Goal: Book appointment/travel/reservation

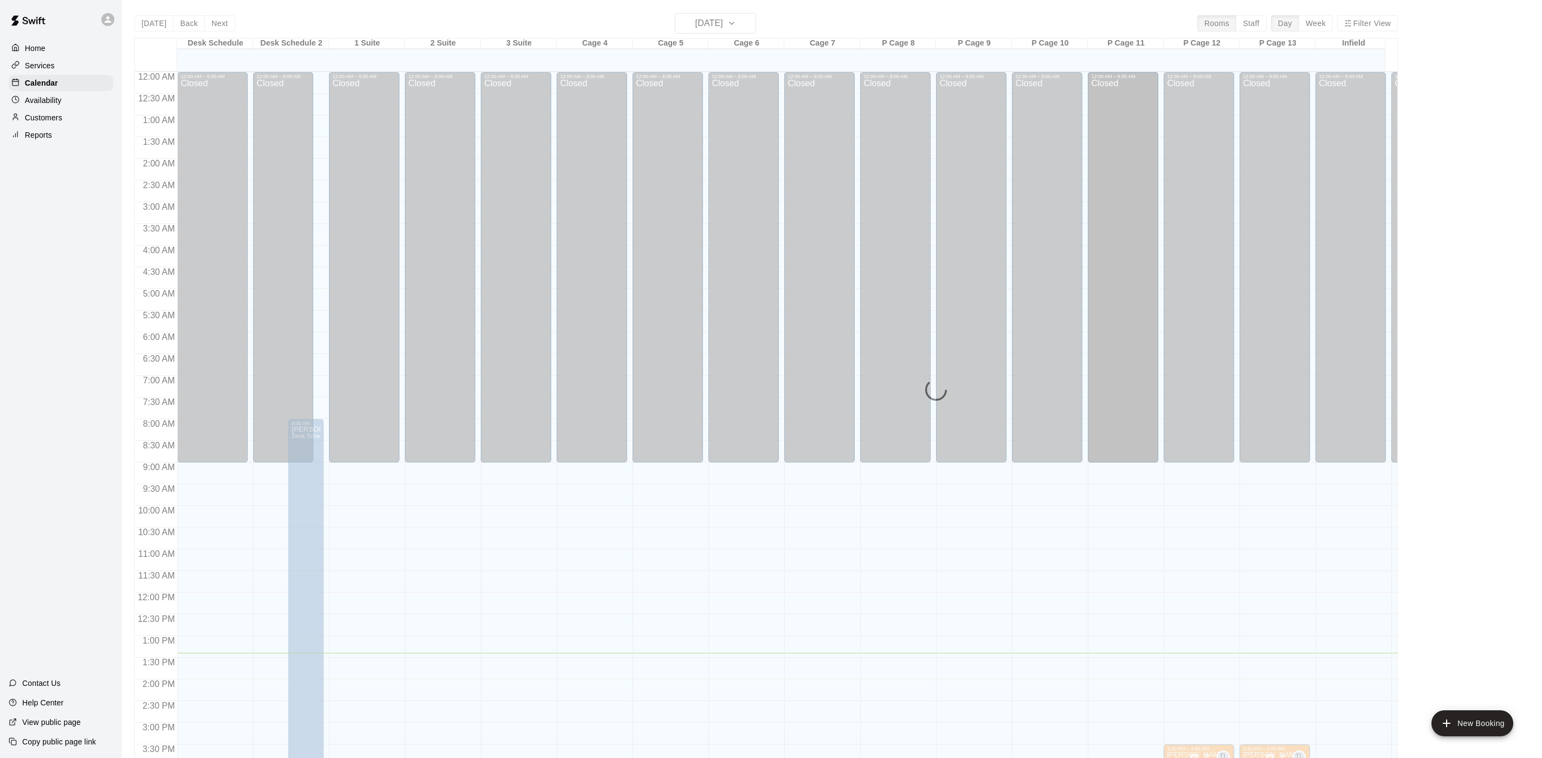
scroll to position [17, 0]
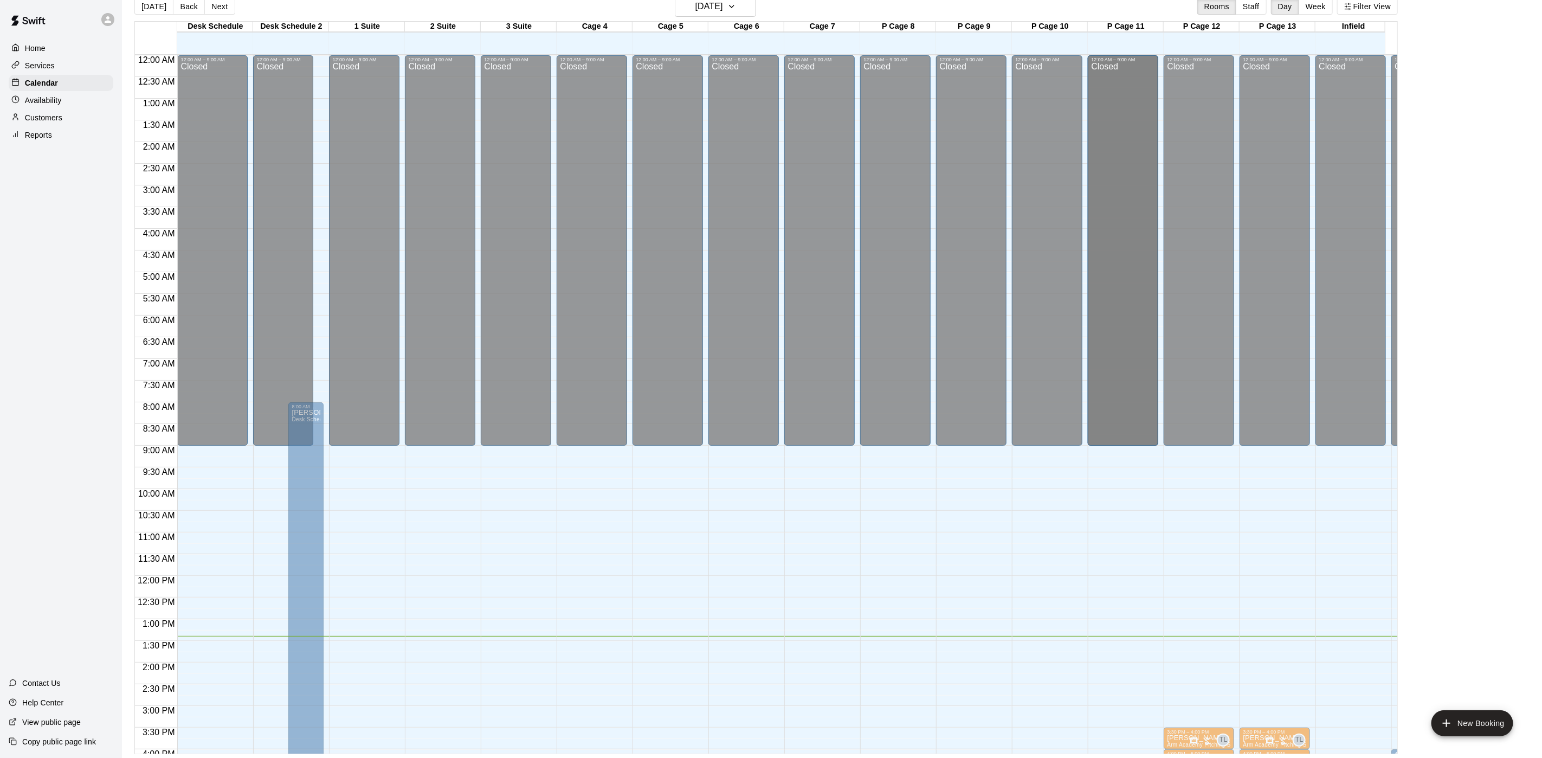
click at [89, 107] on div "Availability" at bounding box center [61, 100] width 105 height 16
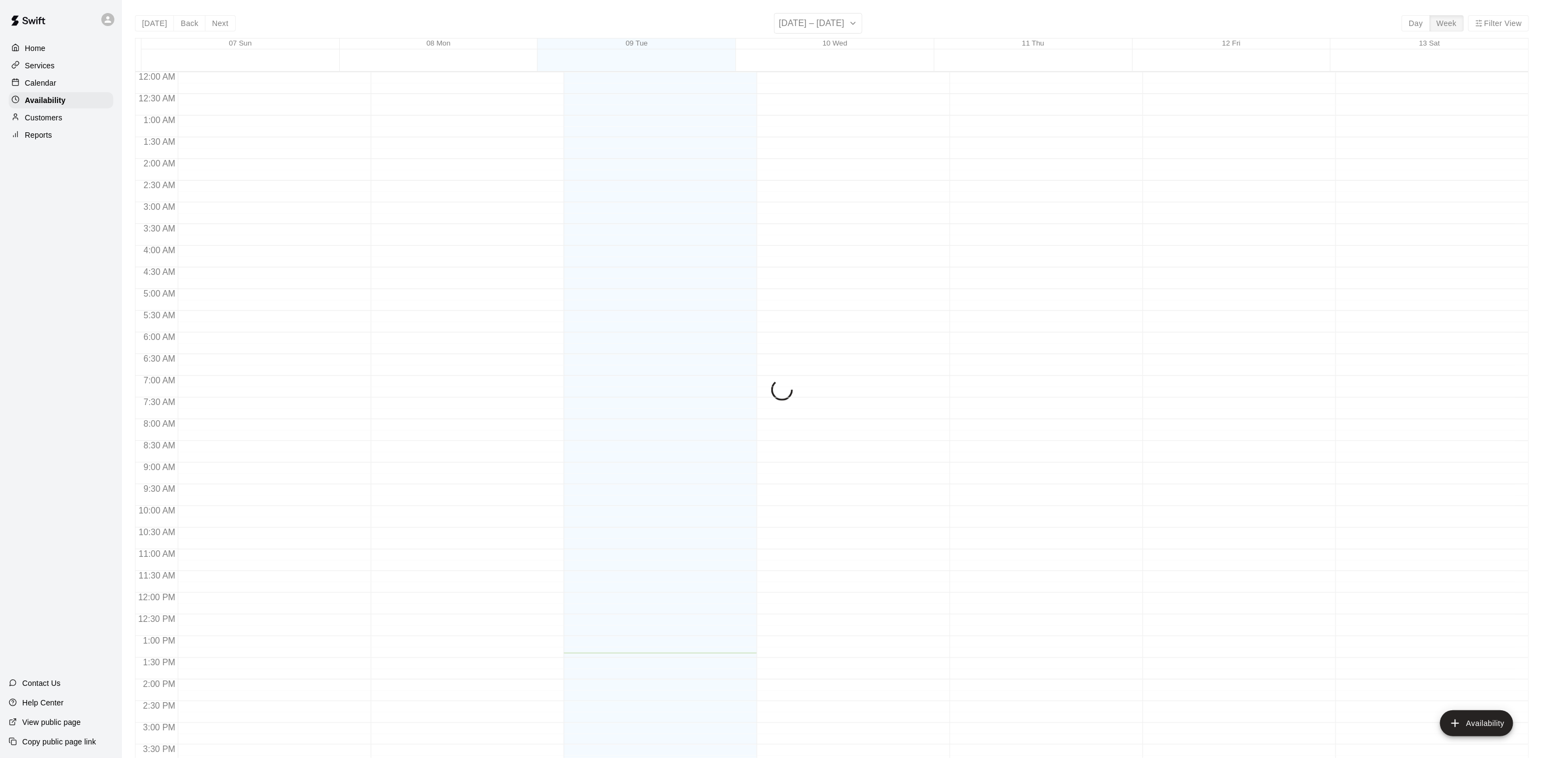
scroll to position [343, 0]
click at [75, 126] on div "Customers" at bounding box center [61, 118] width 105 height 16
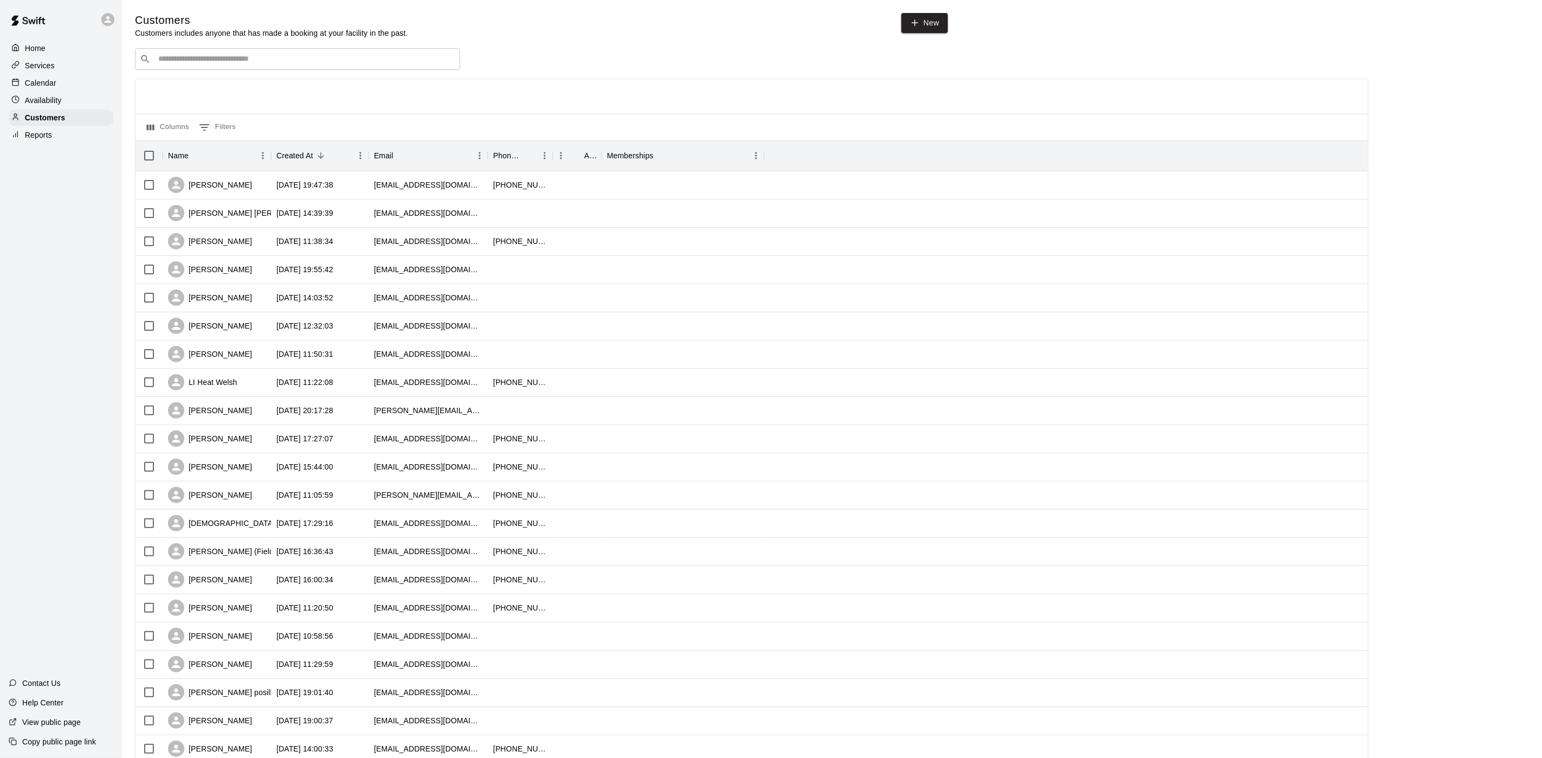
click at [203, 76] on div "​ ​ Columns 0 Filters Name Created At Email Phone Number Age Memberships [PERSO…" at bounding box center [752, 476] width 1234 height 857
click at [223, 43] on div "Customers Customers includes anyone that has made a booking at your facility in…" at bounding box center [832, 459] width 1394 height 892
click at [280, 57] on input "Search customers by name or email" at bounding box center [305, 59] width 300 height 11
type input "*********"
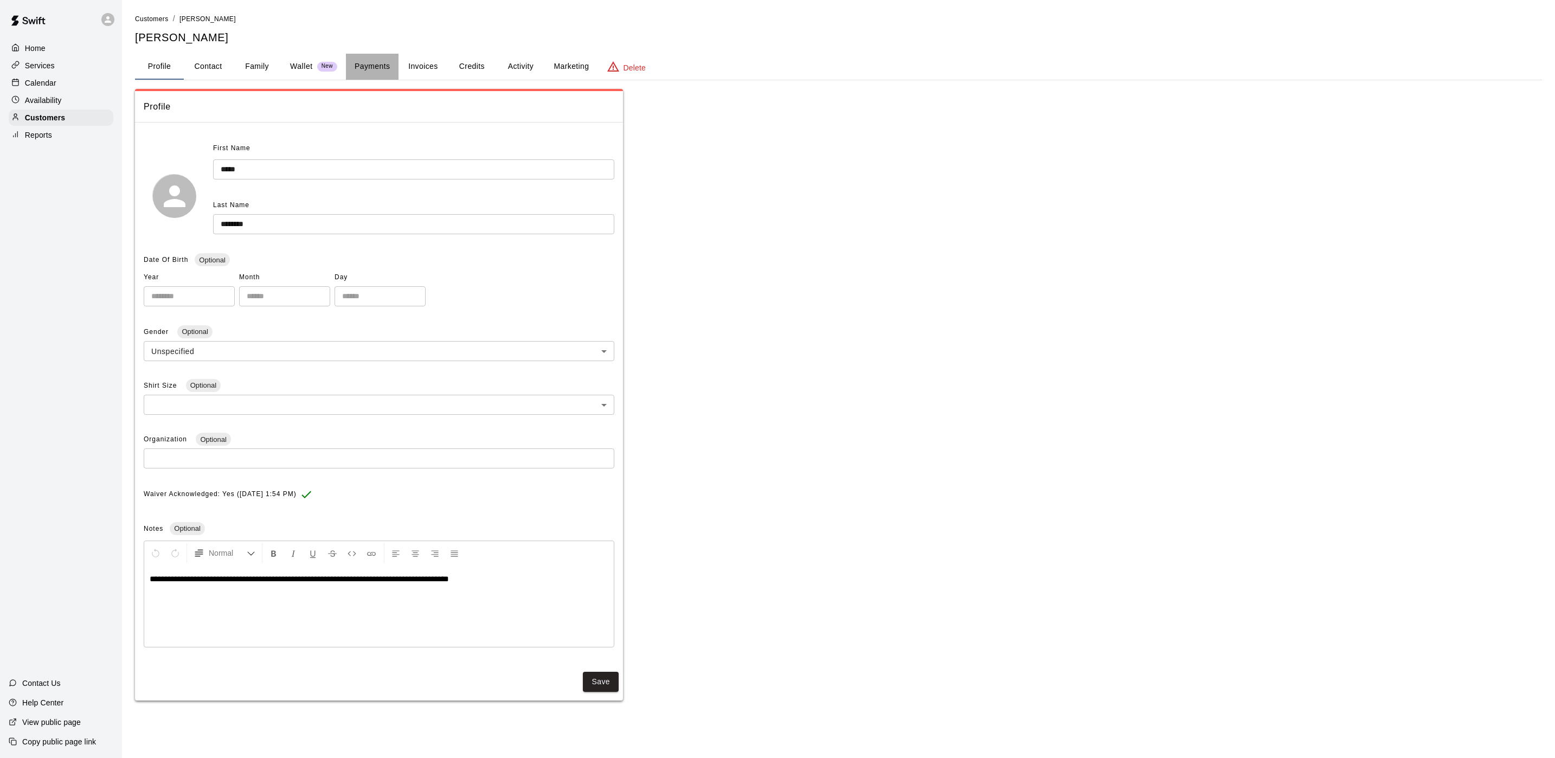
click at [386, 73] on button "Payments" at bounding box center [372, 67] width 53 height 26
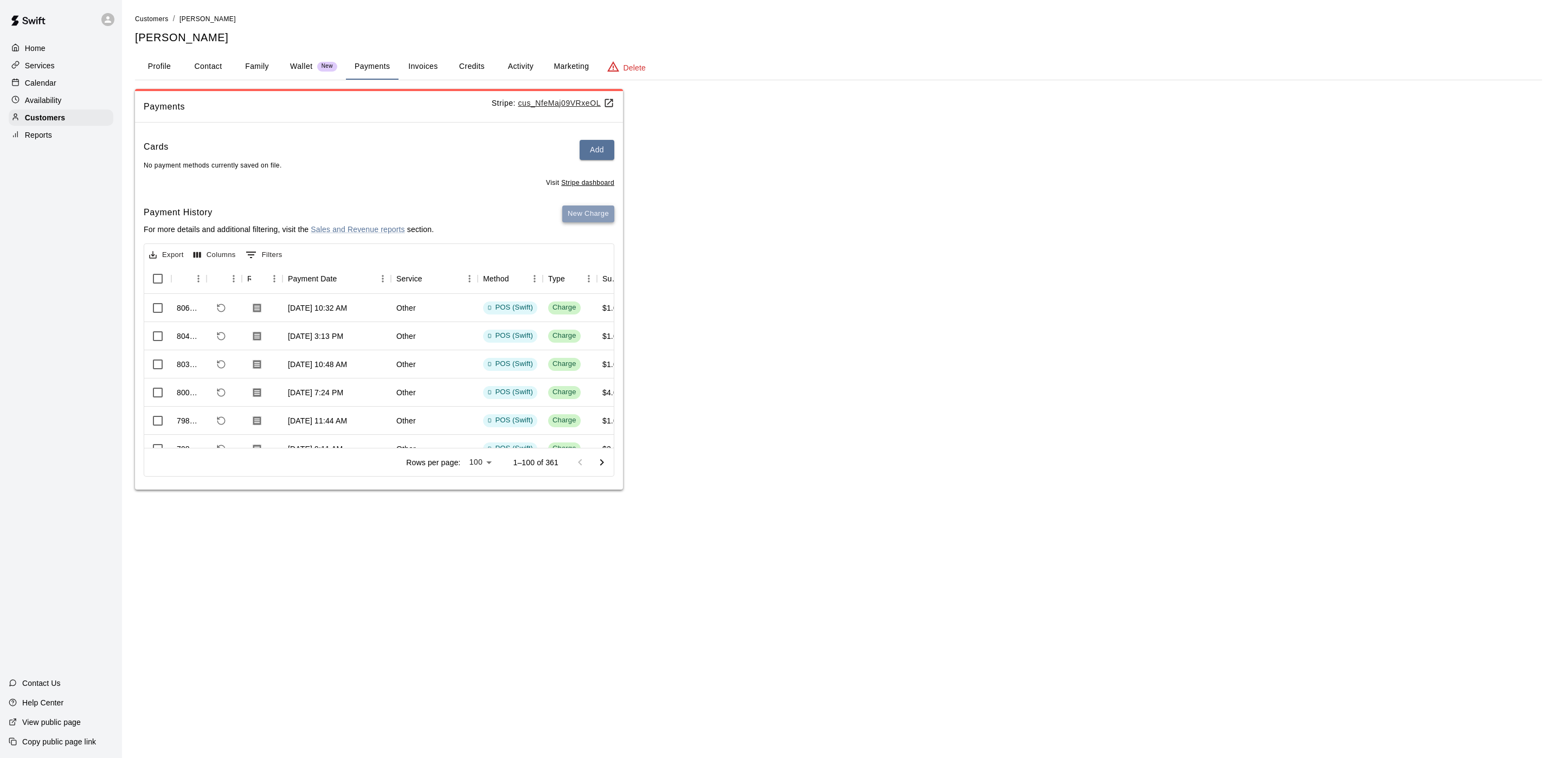
click at [593, 218] on button "New Charge" at bounding box center [588, 213] width 52 height 17
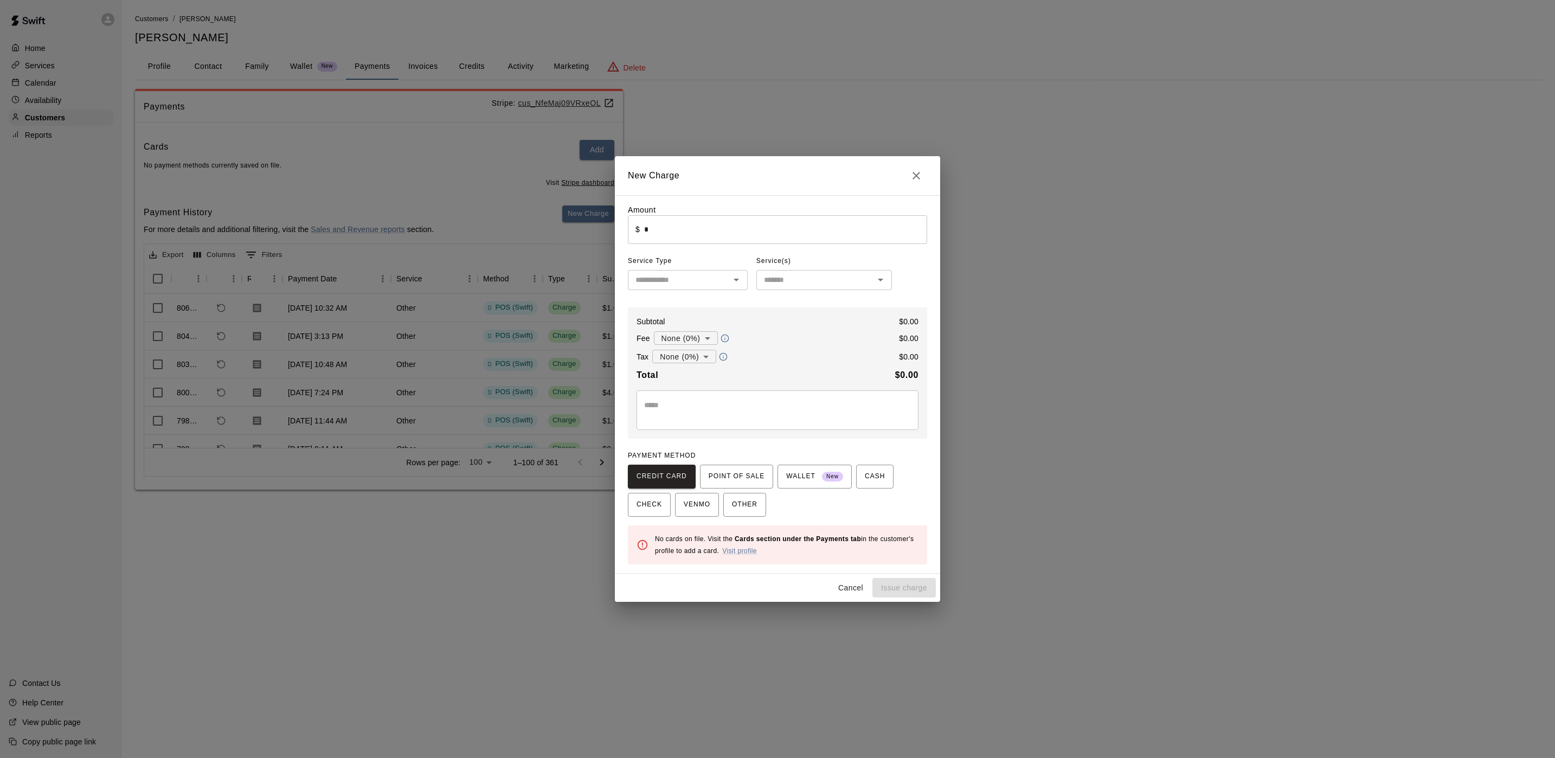
click at [699, 226] on input "*" at bounding box center [785, 229] width 283 height 29
click at [734, 480] on span "POINT OF SALE" at bounding box center [737, 476] width 56 height 17
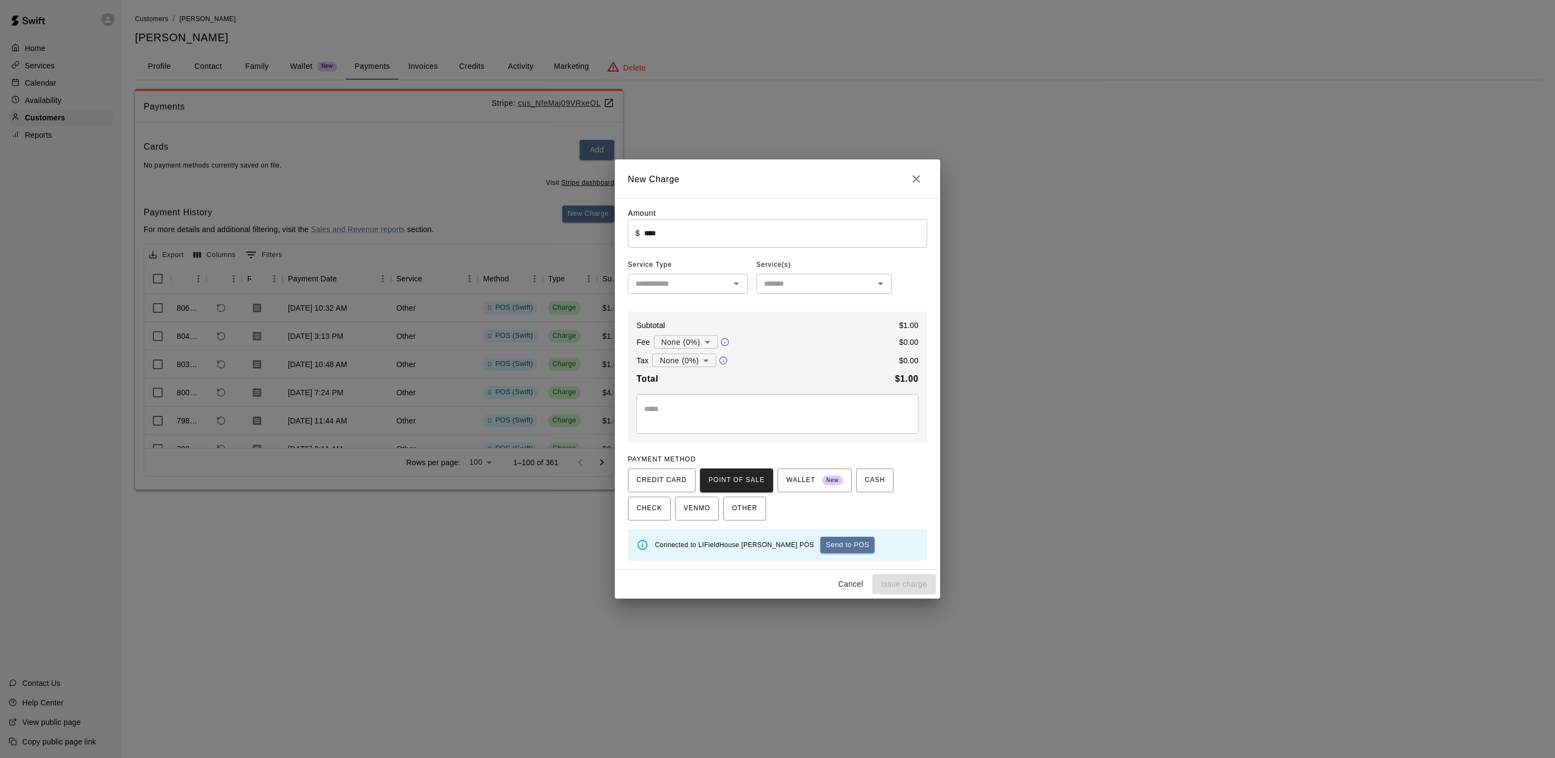
click at [803, 555] on div "Connected to LIFieldHouse [PERSON_NAME] POS Send to POS" at bounding box center [786, 544] width 263 height 25
click at [820, 550] on button "Send to POS" at bounding box center [847, 545] width 54 height 16
type input "*"
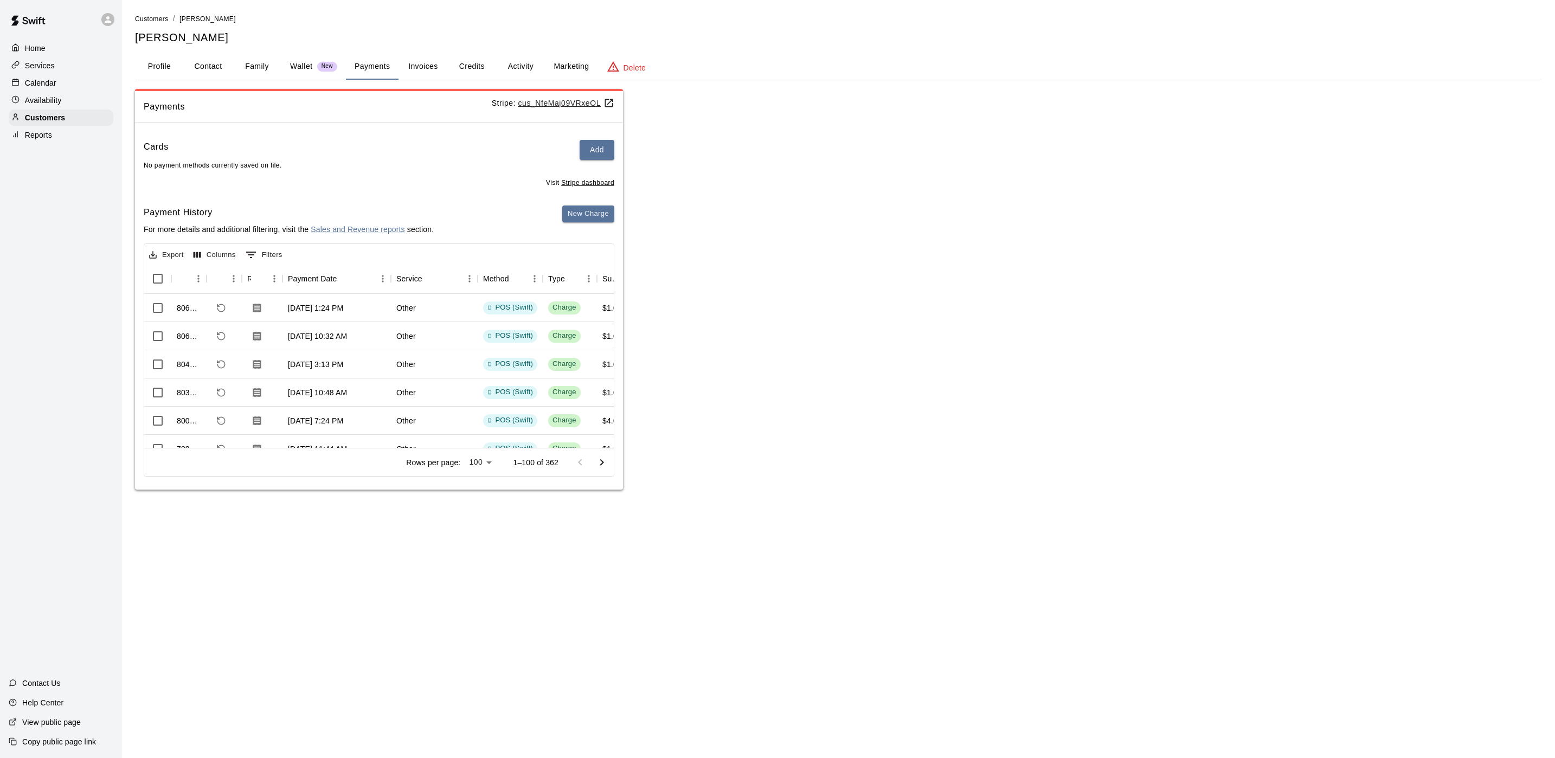
click at [49, 86] on p "Calendar" at bounding box center [40, 83] width 31 height 11
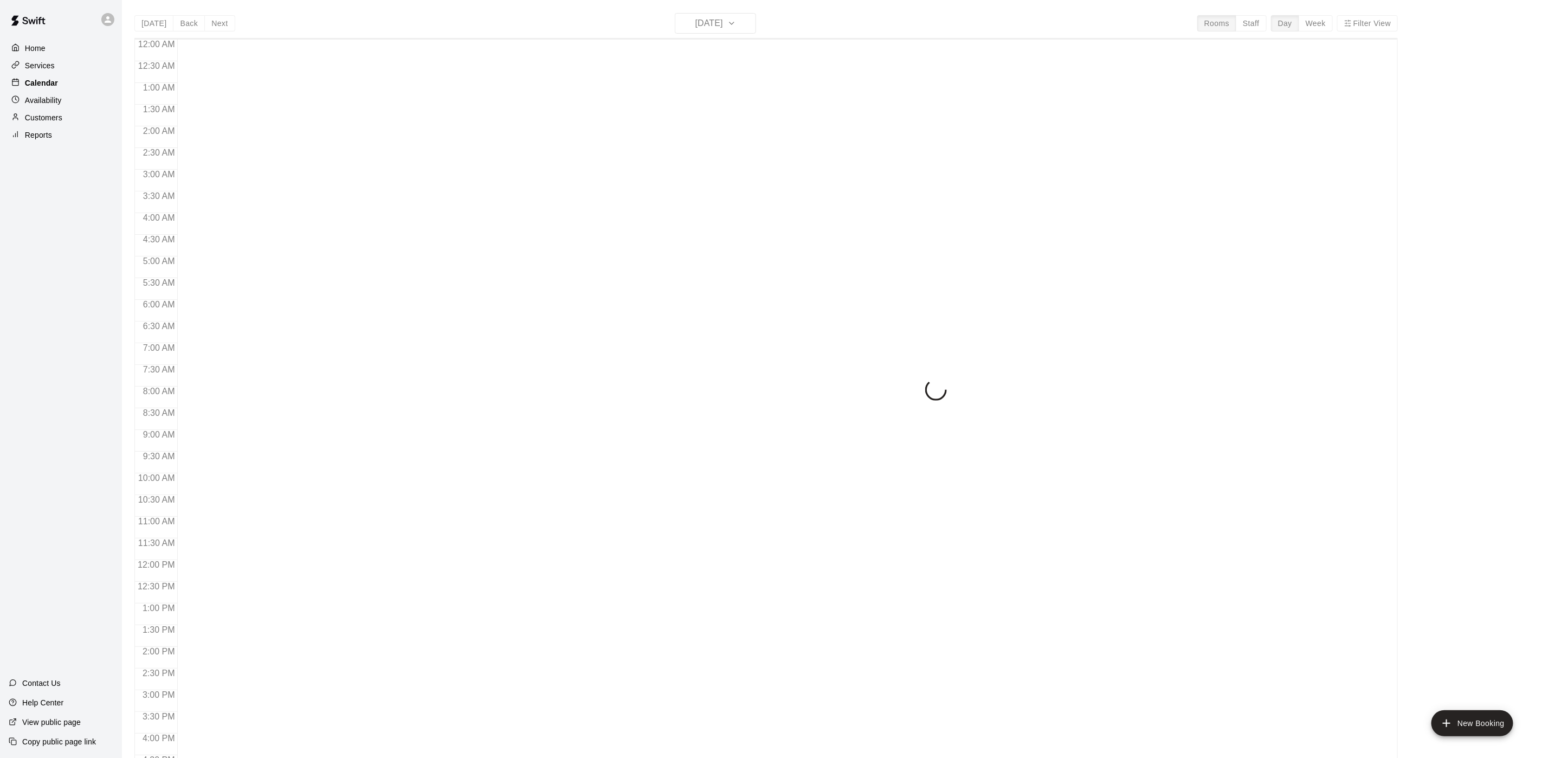
scroll to position [311, 0]
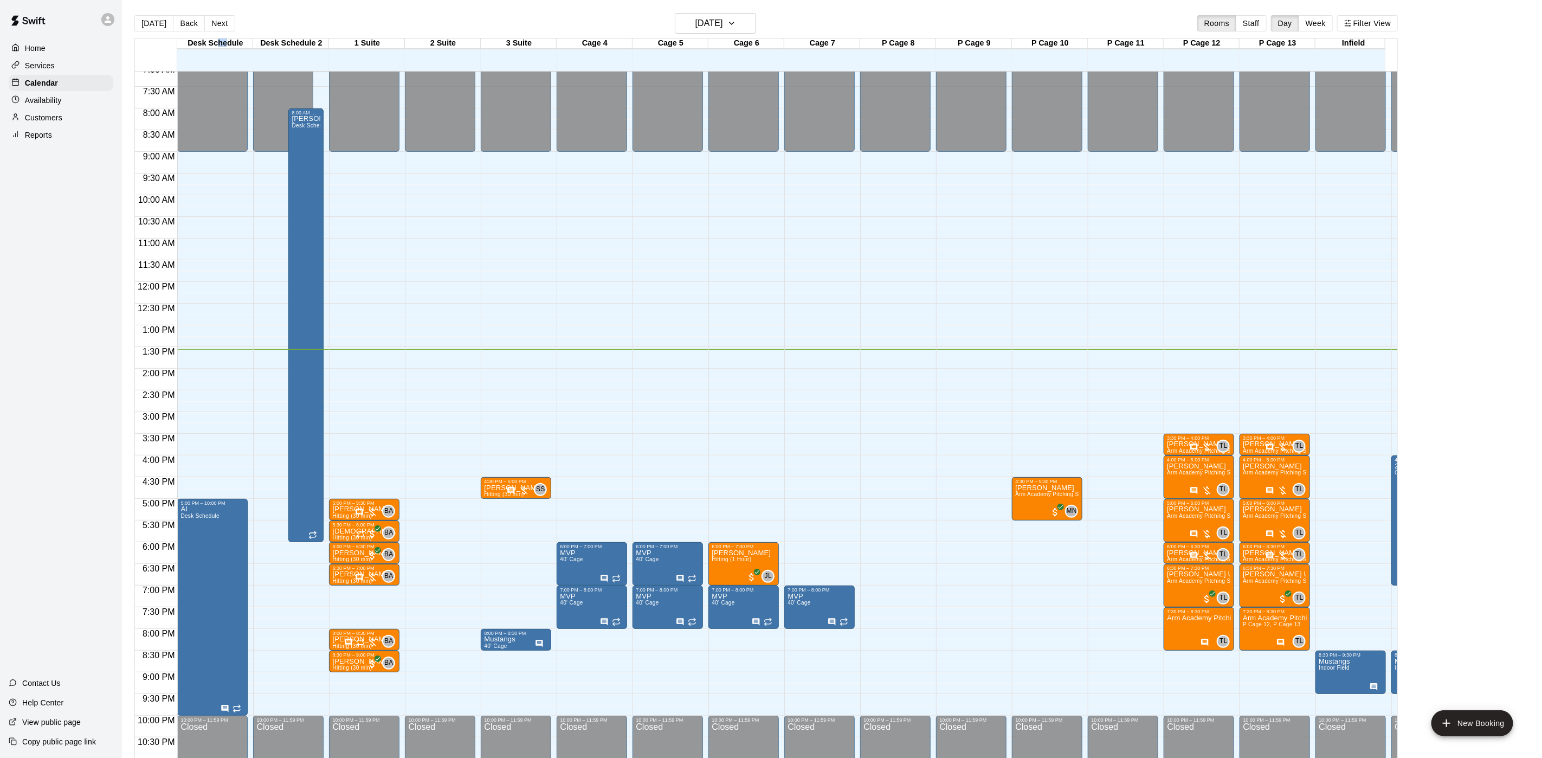
click at [220, 46] on div "Desk Schedule" at bounding box center [215, 43] width 76 height 10
click at [213, 33] on div "[DATE] Back [DATE][DATE] Rooms Staff Day Week Filter View" at bounding box center [766, 25] width 1264 height 25
drag, startPoint x: 215, startPoint y: 24, endPoint x: 203, endPoint y: 37, distance: 17.3
click at [214, 29] on button "Next" at bounding box center [219, 23] width 30 height 16
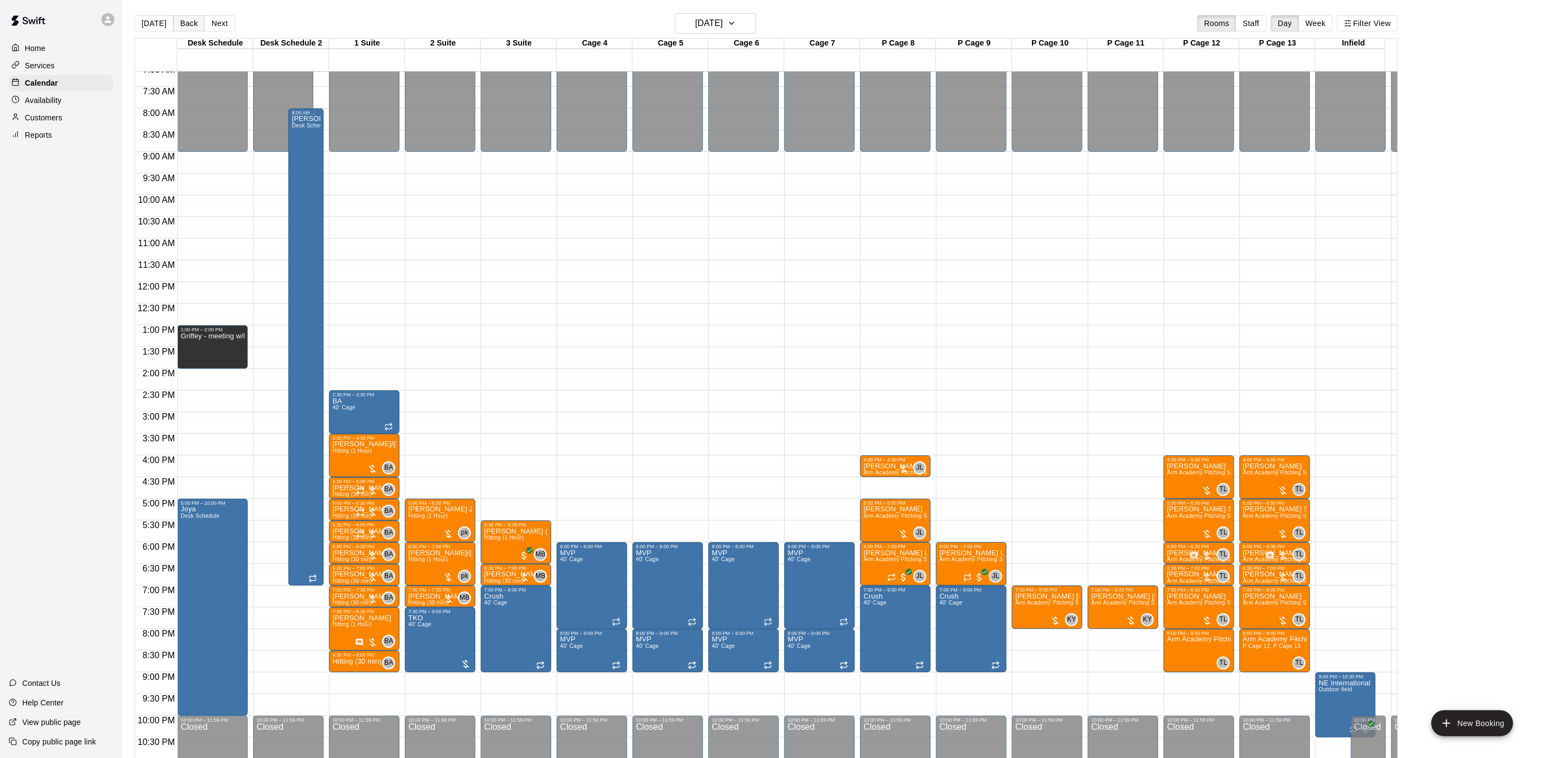
click at [175, 18] on button "Back" at bounding box center [189, 23] width 32 height 16
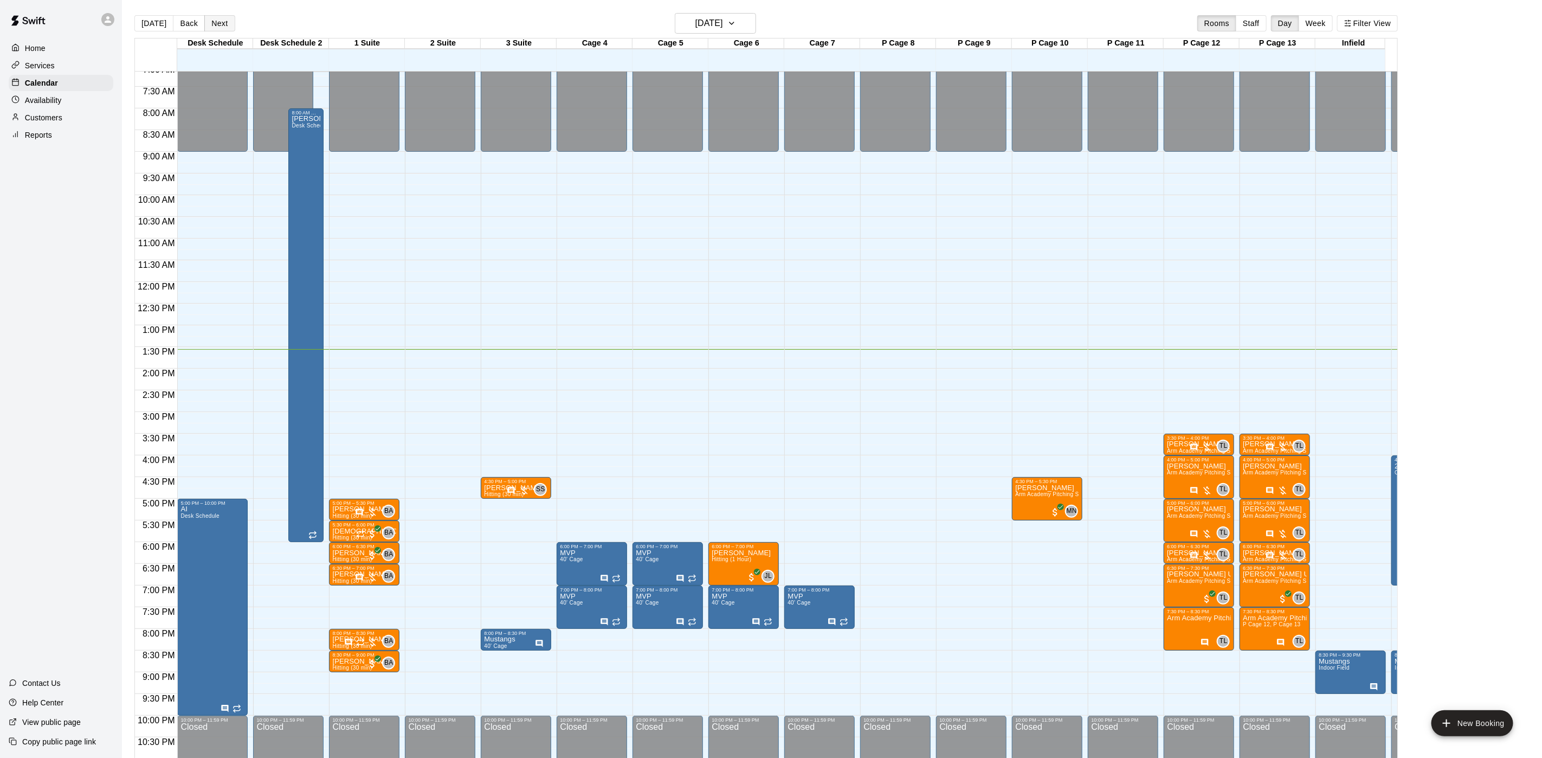
click at [228, 23] on button "Next" at bounding box center [219, 23] width 30 height 16
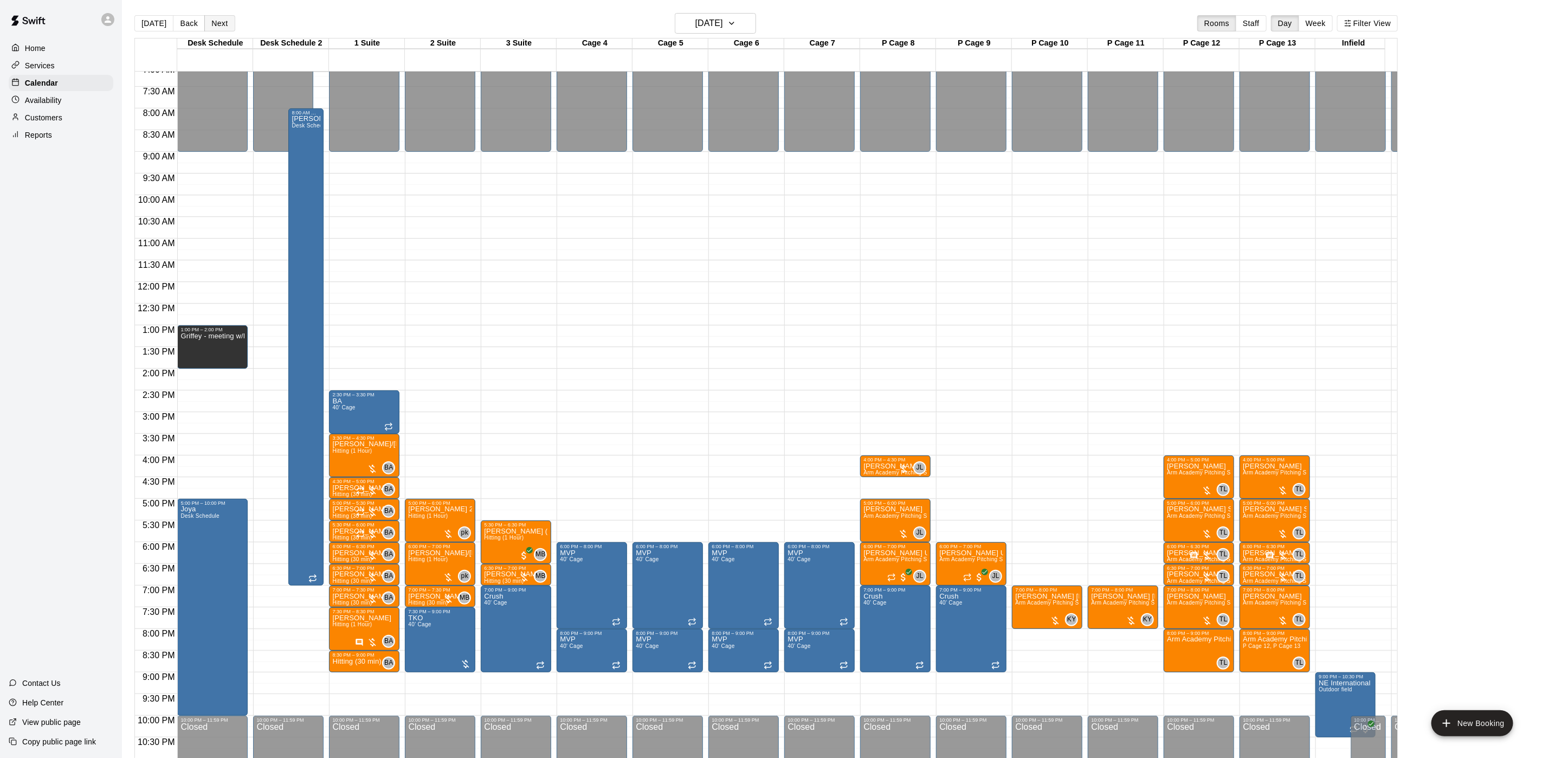
click at [228, 23] on button "Next" at bounding box center [219, 23] width 30 height 16
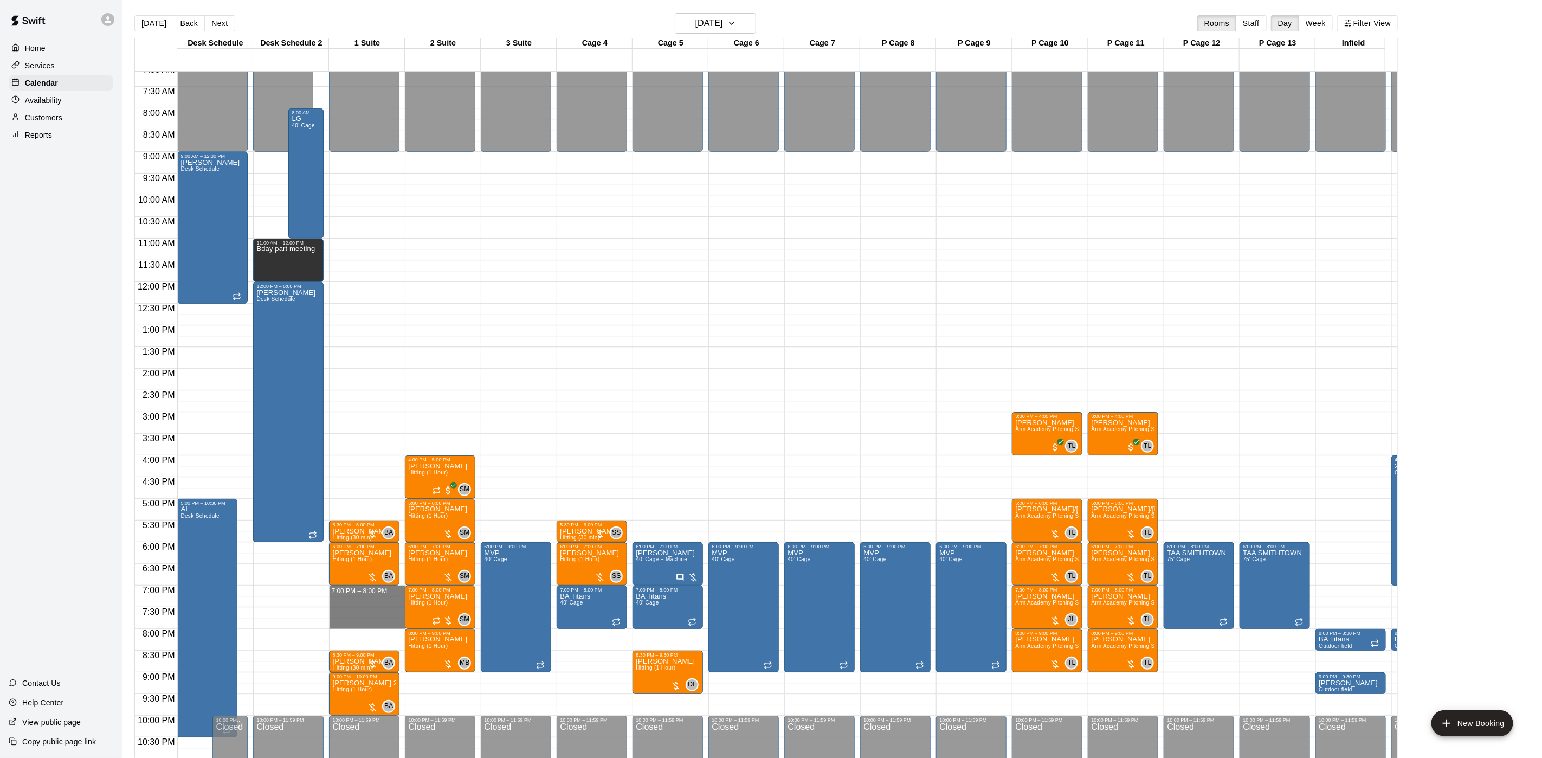
drag, startPoint x: 389, startPoint y: 591, endPoint x: 391, endPoint y: 623, distance: 32.6
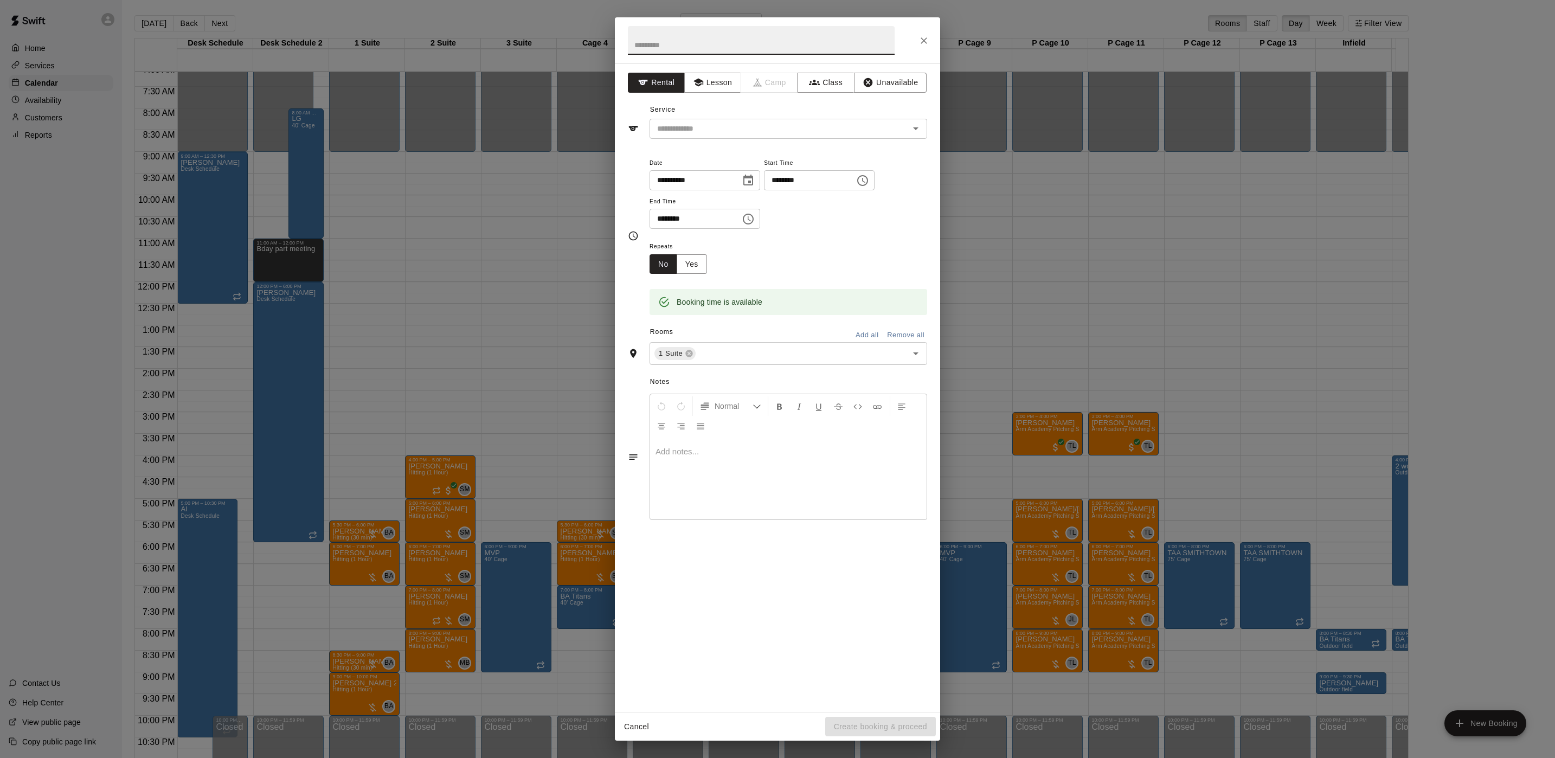
click at [285, 596] on div "**********" at bounding box center [777, 379] width 1555 height 758
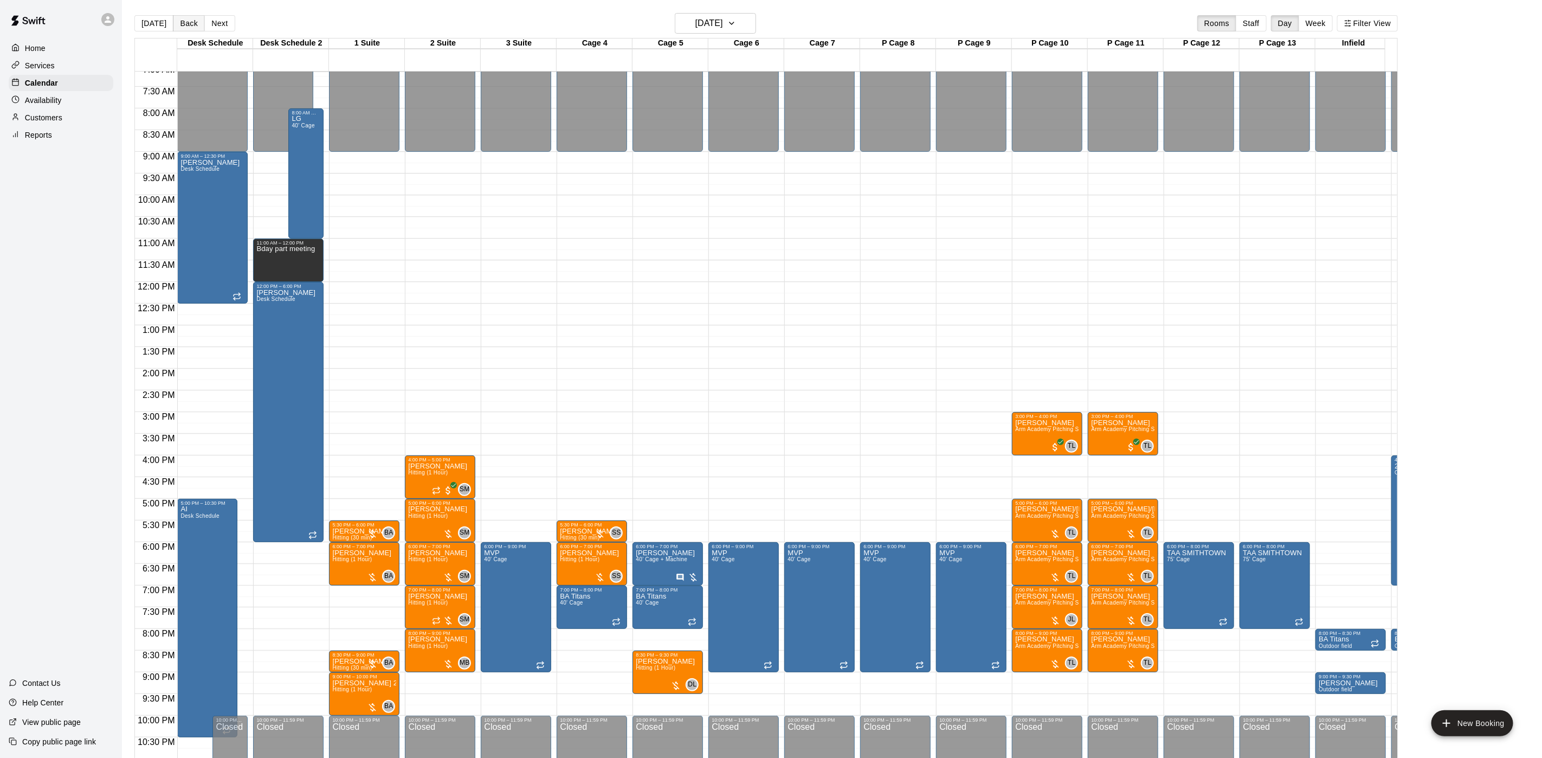
click at [176, 27] on button "Back" at bounding box center [189, 23] width 32 height 16
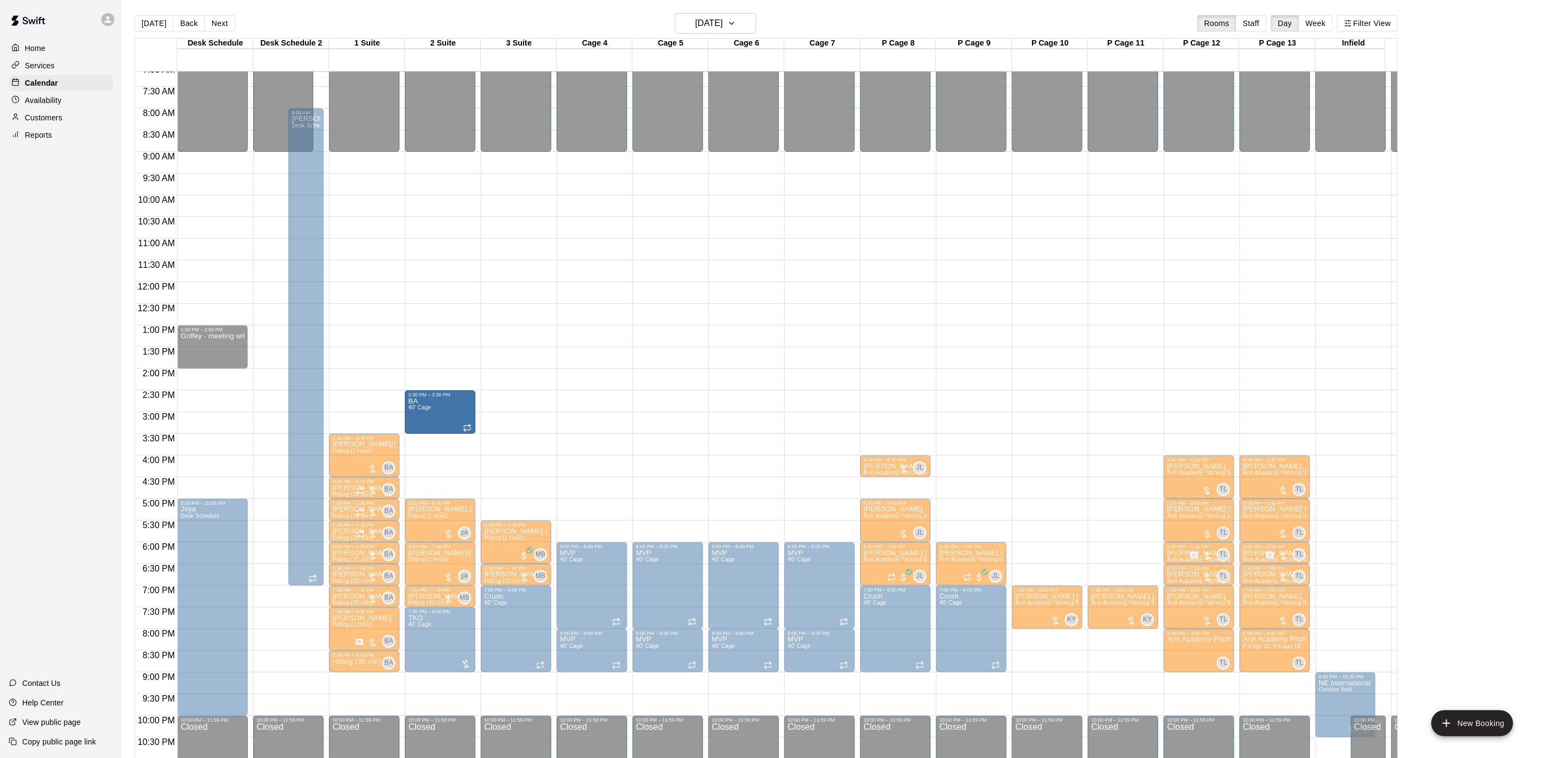
drag, startPoint x: 355, startPoint y: 420, endPoint x: 413, endPoint y: 420, distance: 58.0
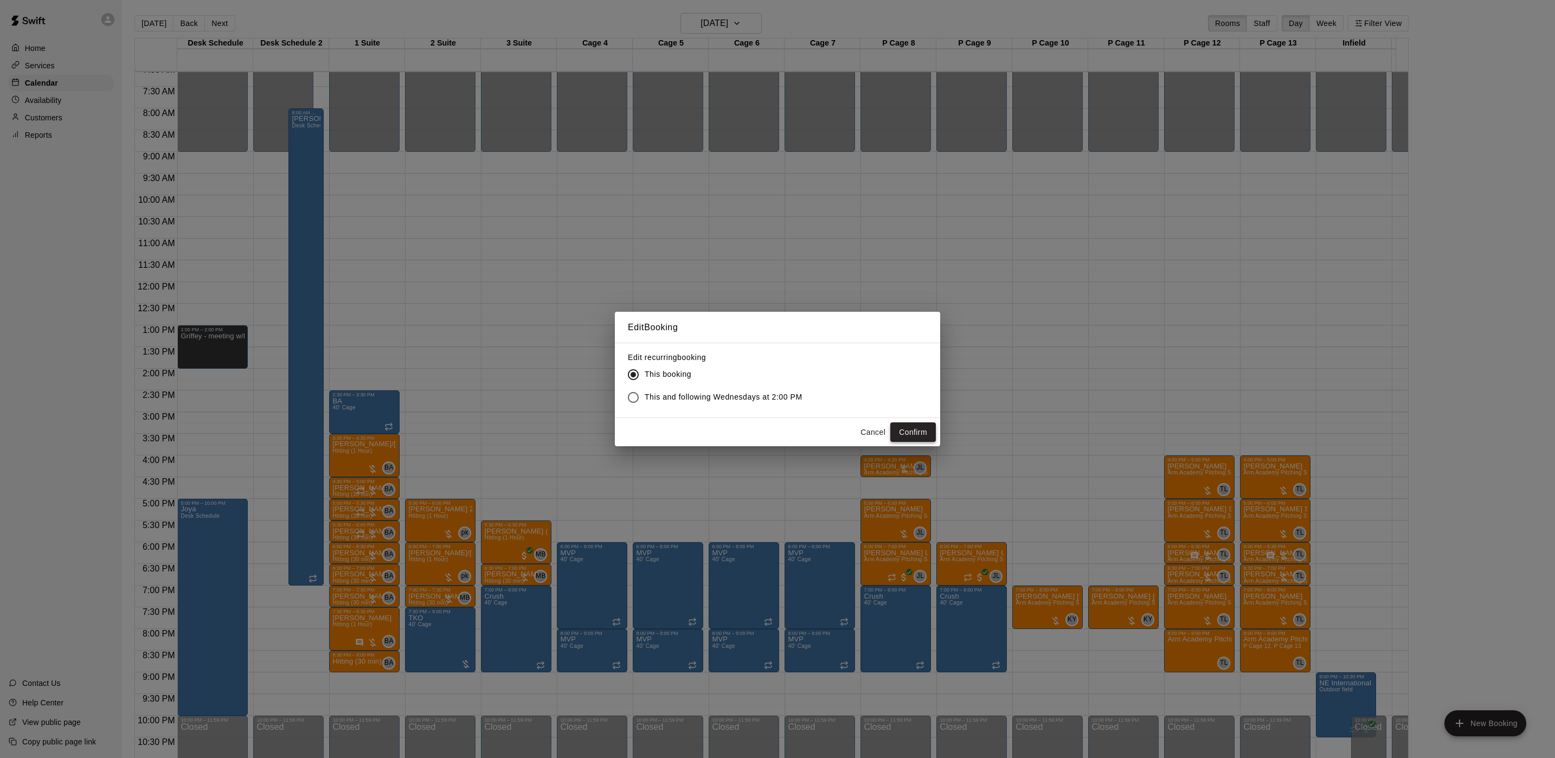
click at [914, 425] on button "Confirm" at bounding box center [913, 432] width 46 height 20
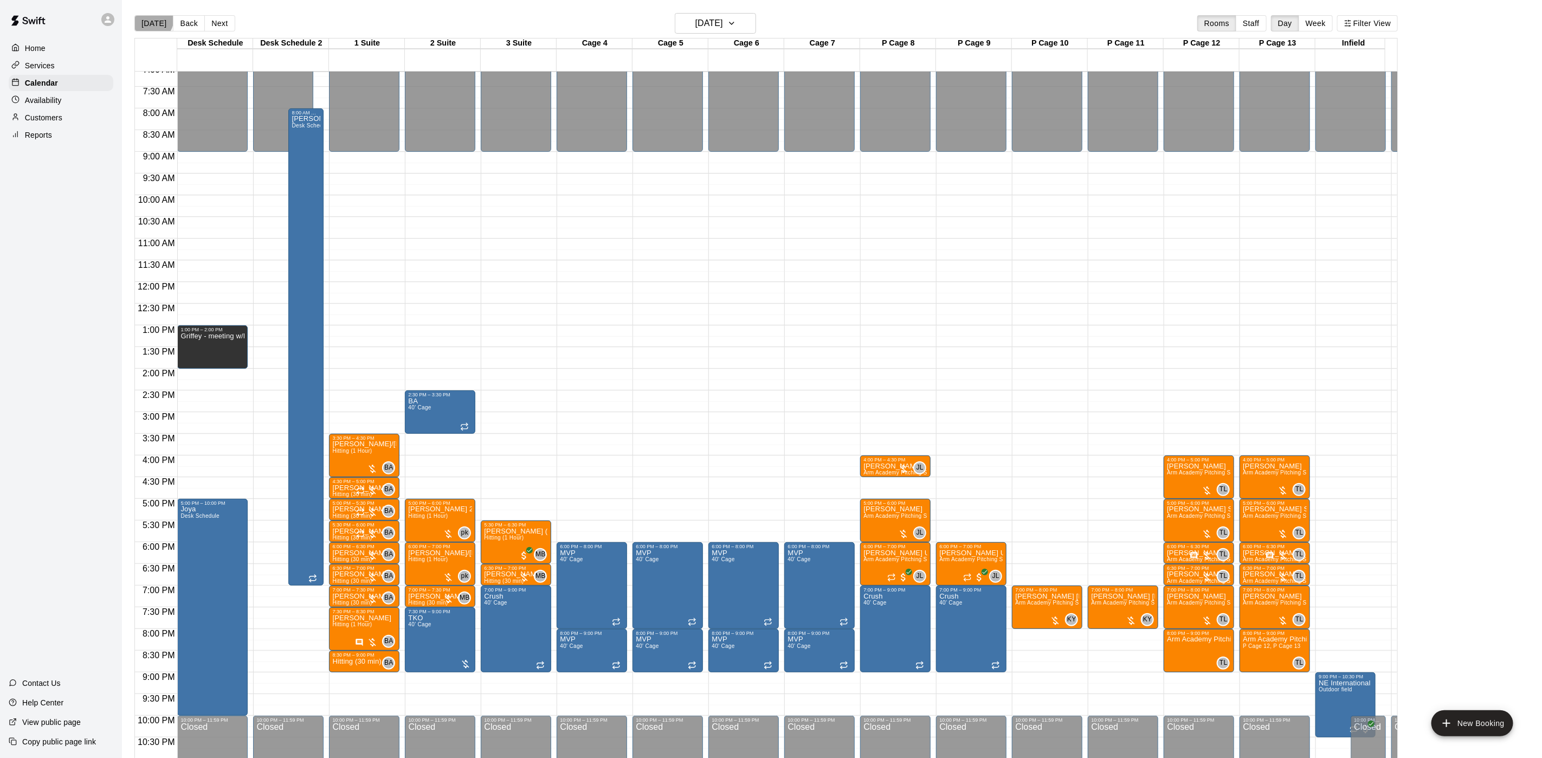
click at [150, 18] on button "[DATE]" at bounding box center [153, 23] width 39 height 16
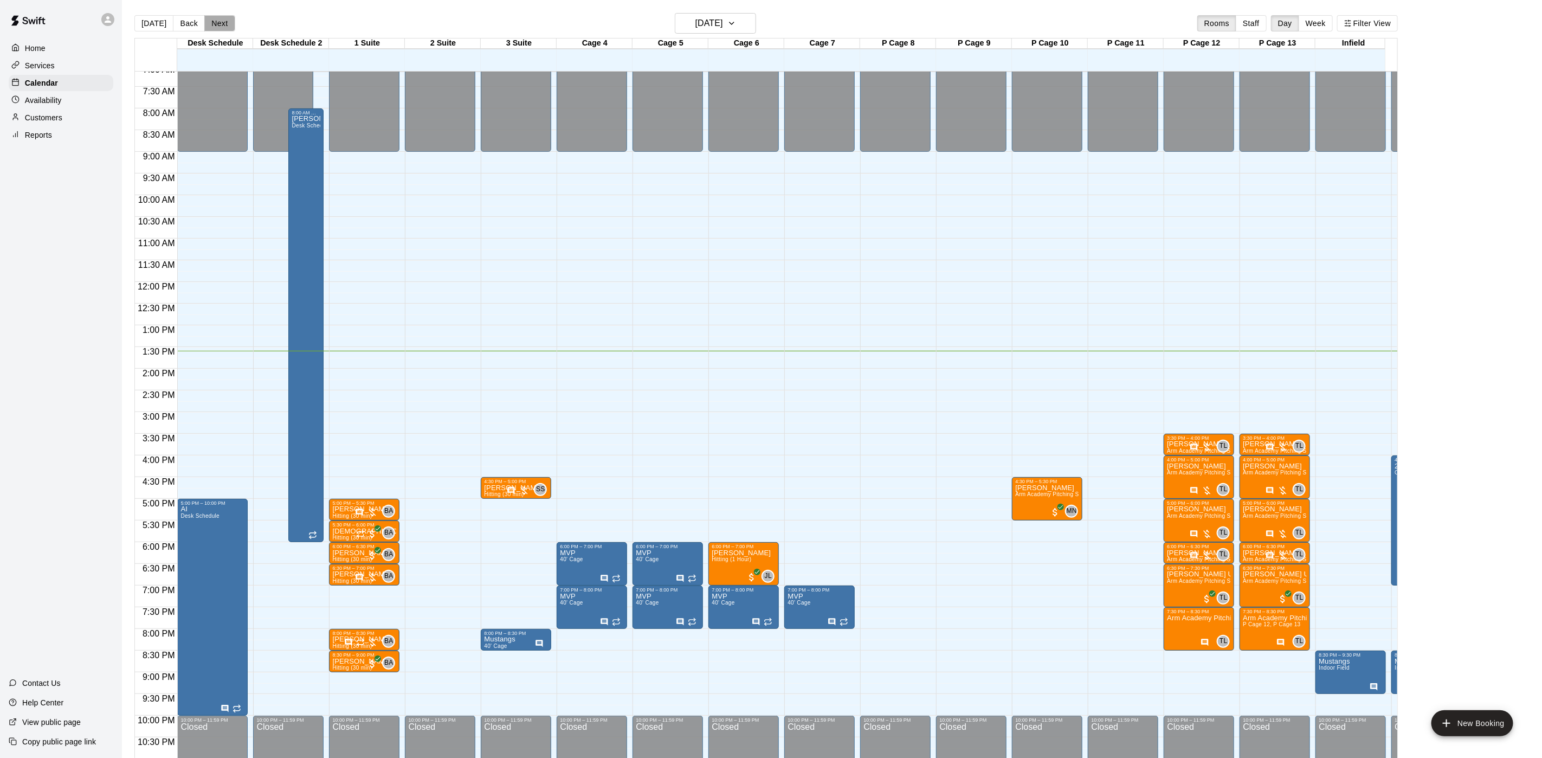
click at [215, 20] on button "Next" at bounding box center [219, 23] width 30 height 16
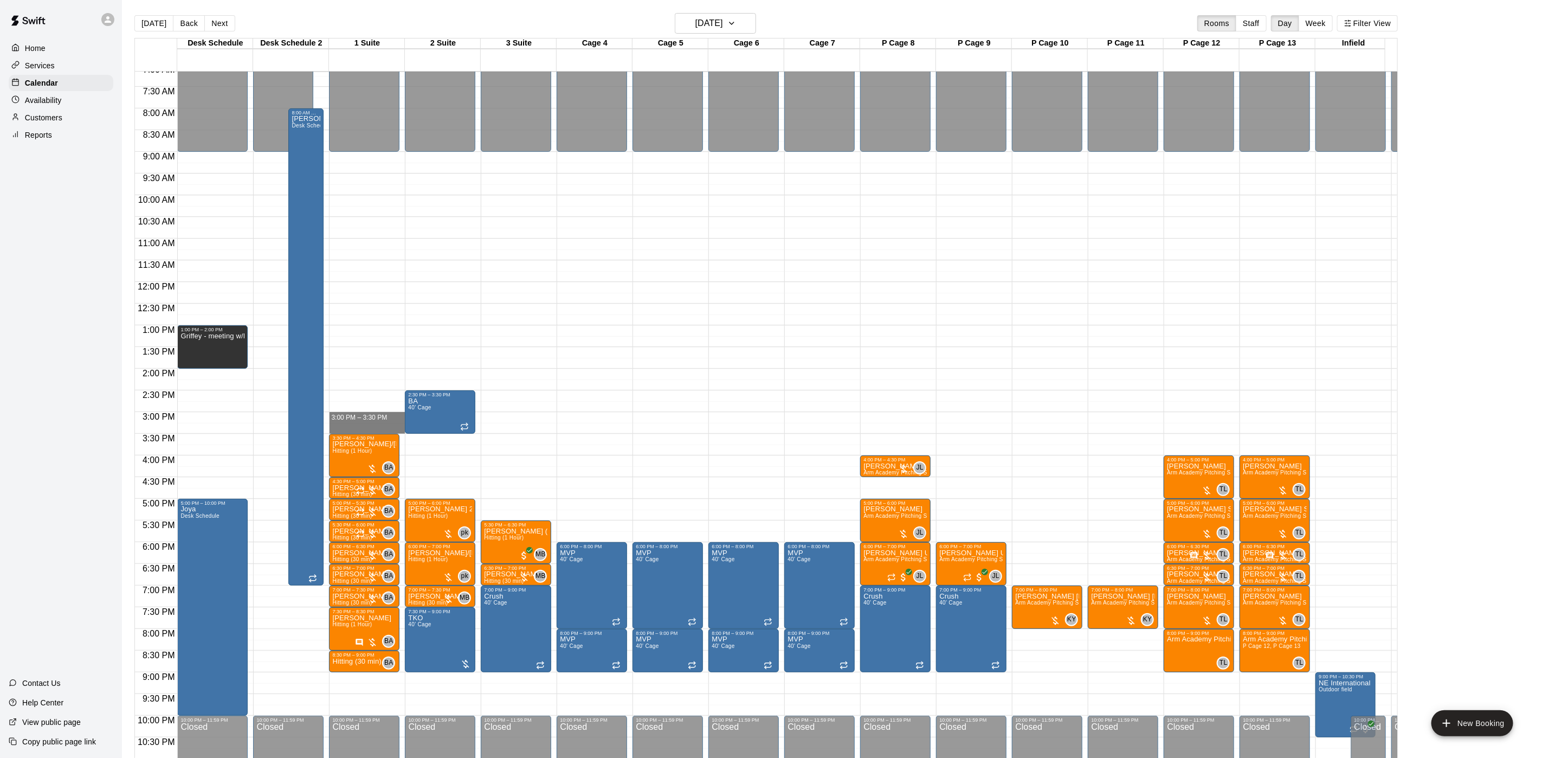
drag, startPoint x: 358, startPoint y: 418, endPoint x: 358, endPoint y: 425, distance: 6.5
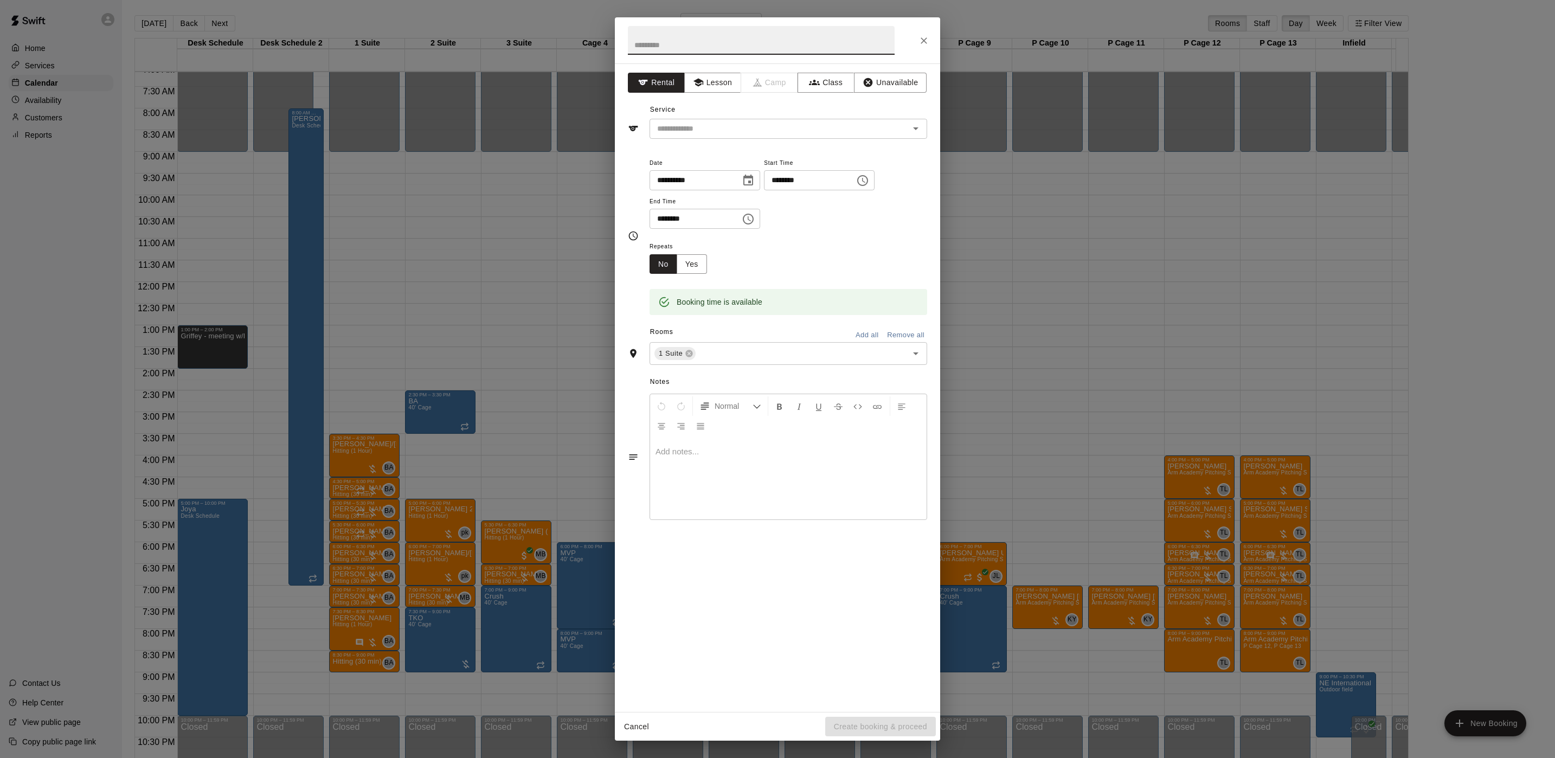
drag, startPoint x: 731, startPoint y: 80, endPoint x: 726, endPoint y: 114, distance: 34.5
click at [730, 80] on button "Lesson" at bounding box center [712, 83] width 57 height 20
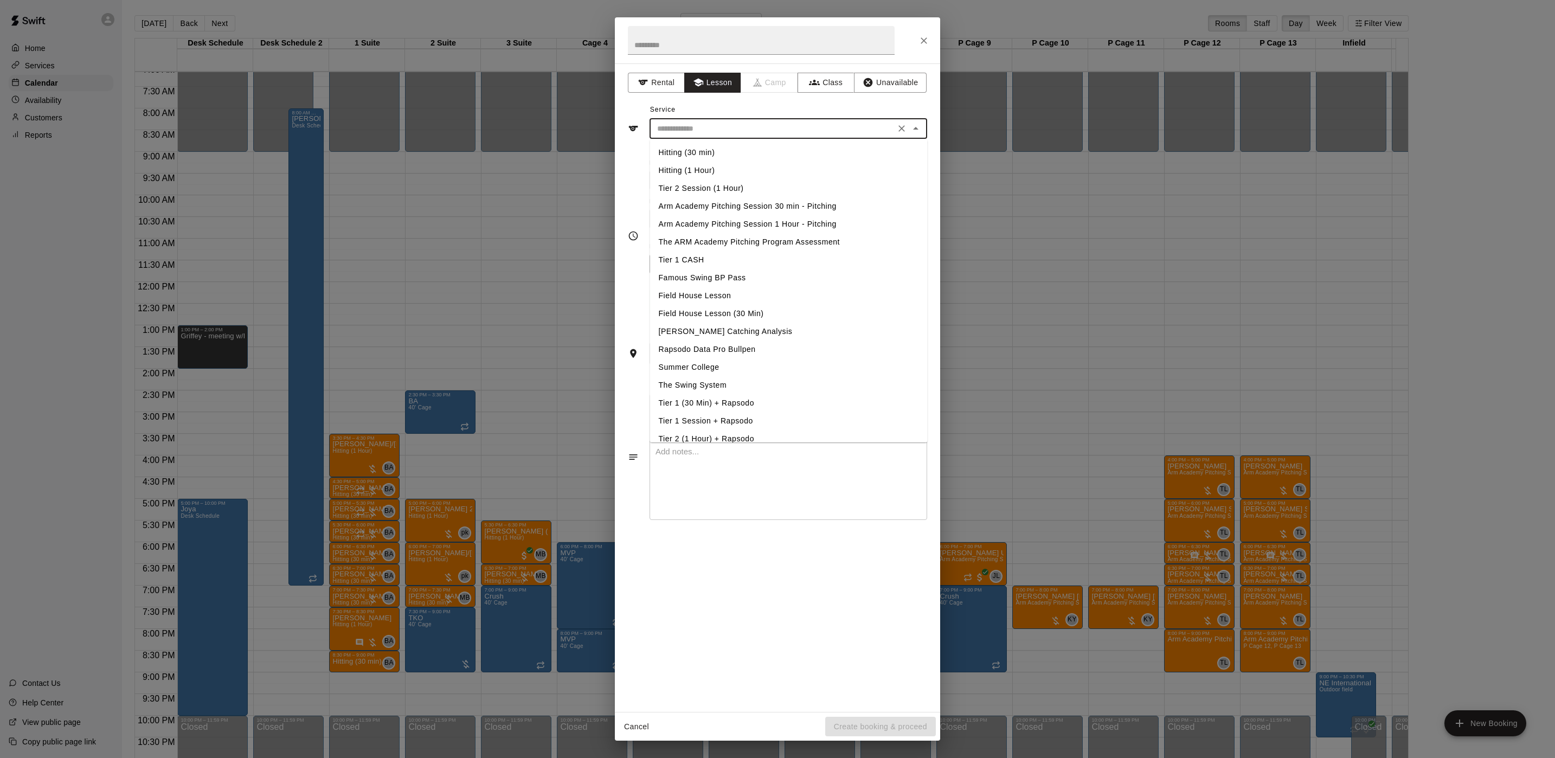
click at [724, 132] on input "text" at bounding box center [772, 129] width 239 height 14
drag, startPoint x: 698, startPoint y: 140, endPoint x: 687, endPoint y: 151, distance: 15.3
click at [687, 151] on li "Hitting (30 min)" at bounding box center [789, 153] width 278 height 18
type input "**********"
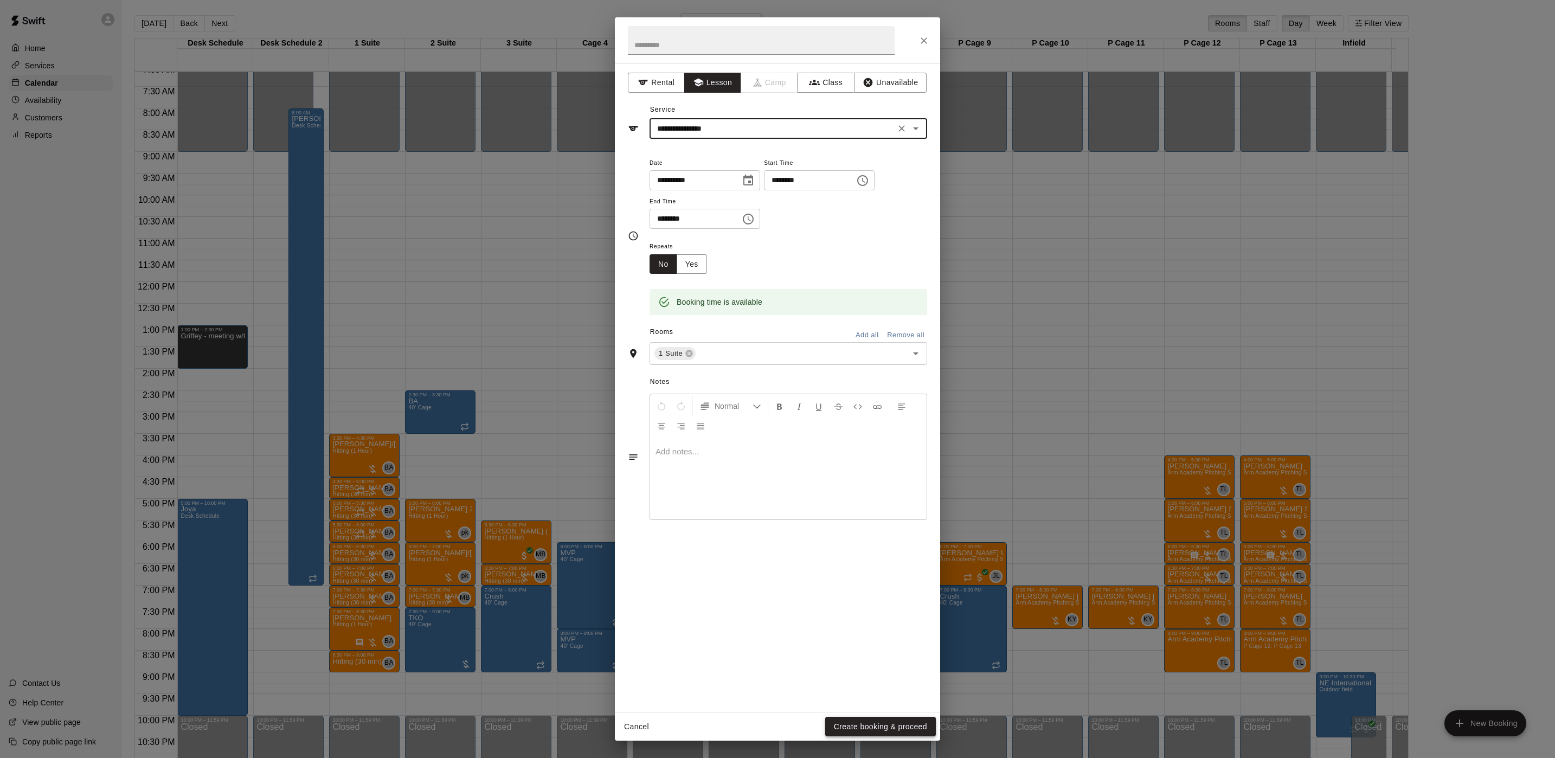
click at [851, 718] on button "Create booking & proceed" at bounding box center [880, 727] width 111 height 20
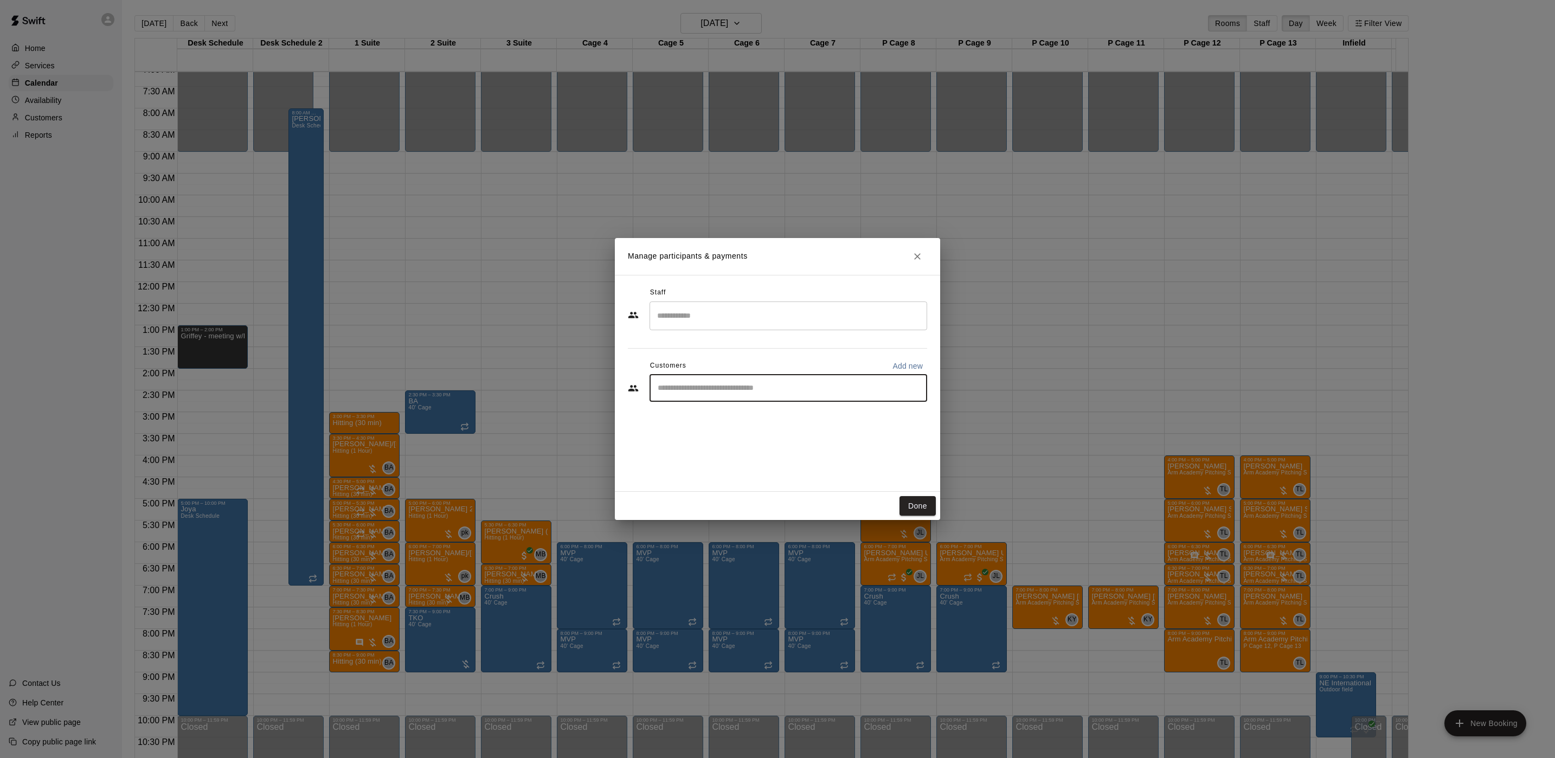
click at [758, 391] on input "Start typing to search customers..." at bounding box center [788, 388] width 268 height 11
click at [685, 317] on input "Search staff" at bounding box center [788, 315] width 268 height 19
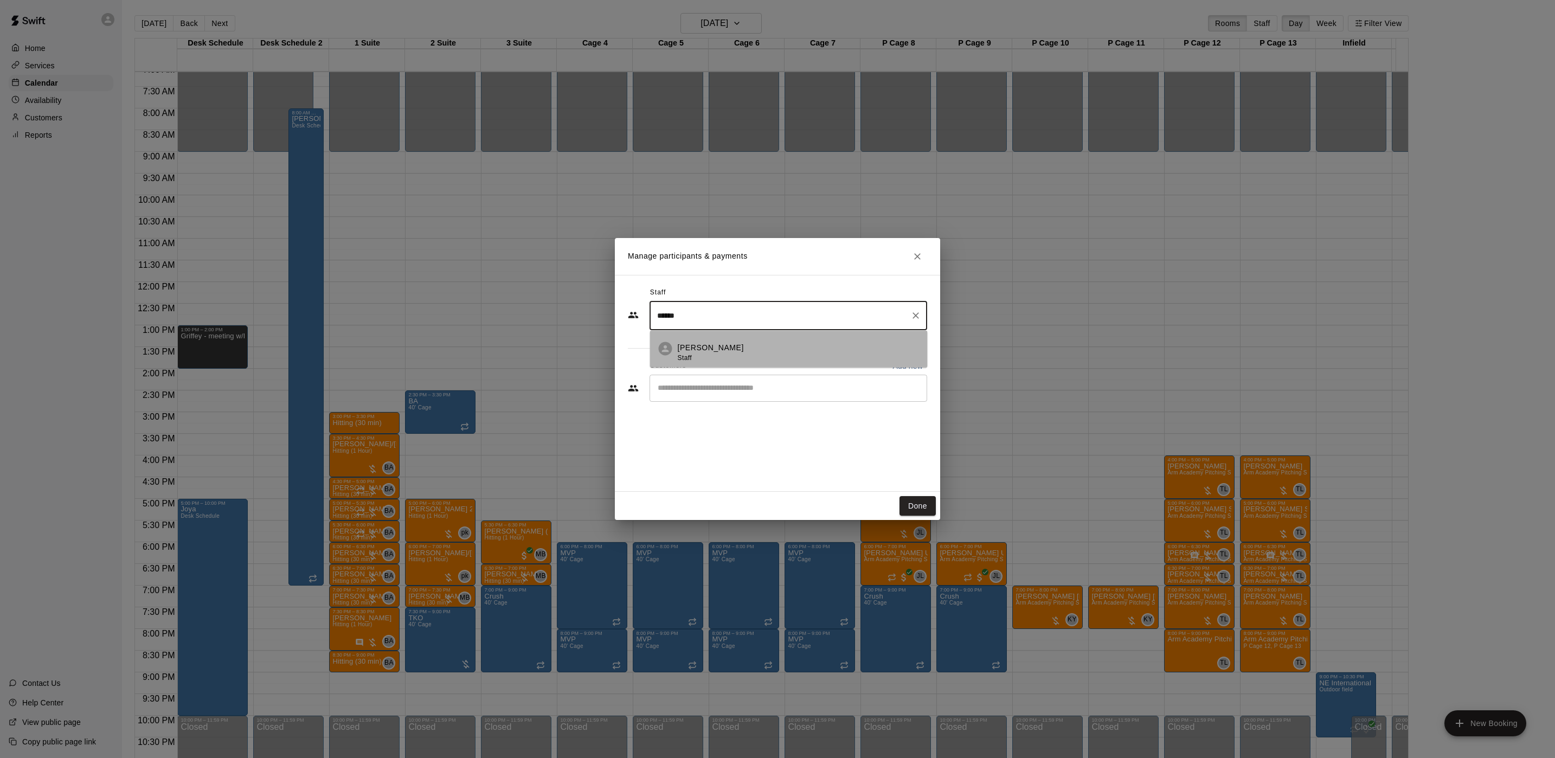
click at [690, 344] on p "[PERSON_NAME]" at bounding box center [711, 347] width 66 height 11
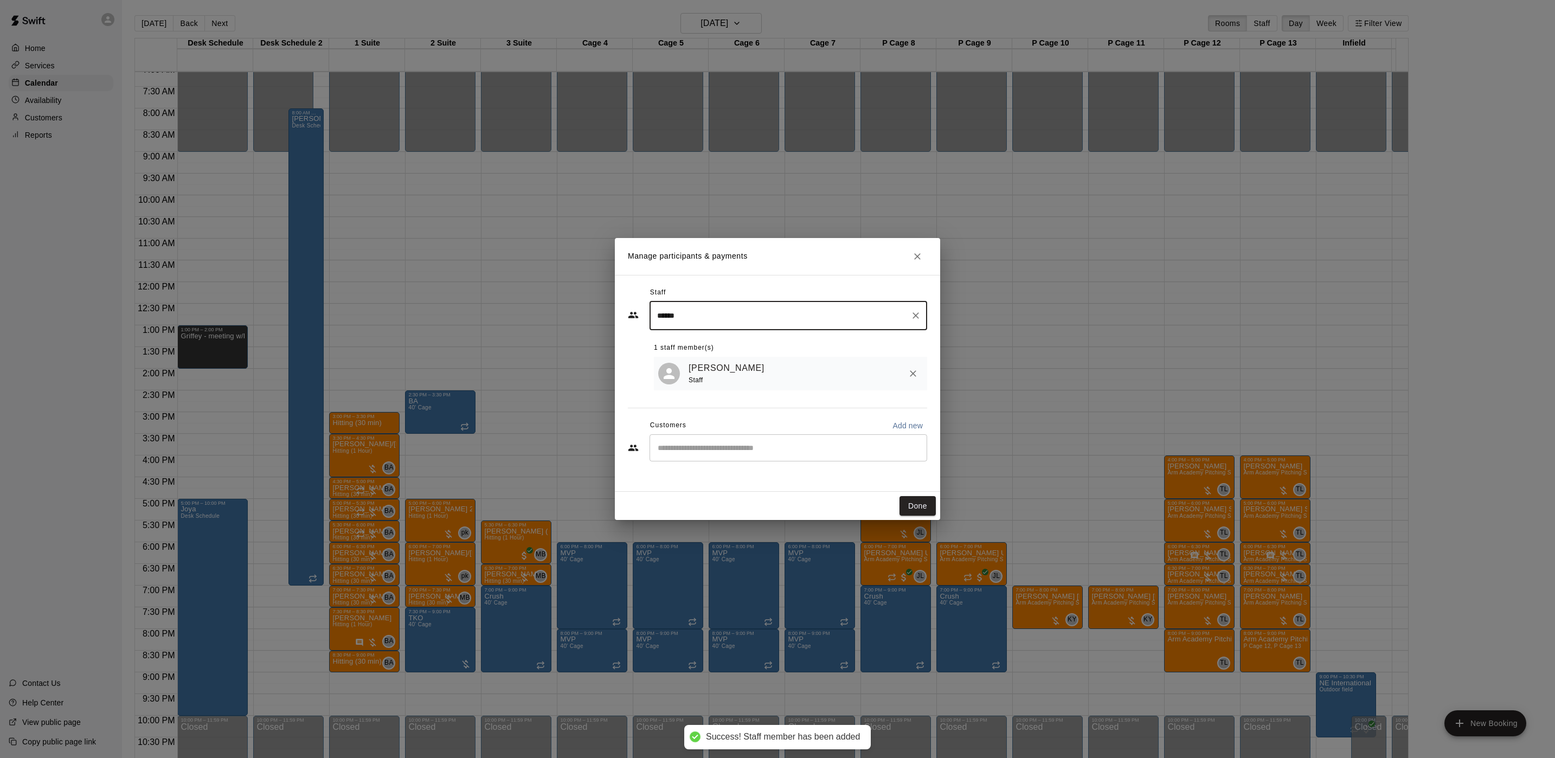
type input "*****"
click at [722, 446] on input "Start typing to search customers..." at bounding box center [788, 447] width 268 height 11
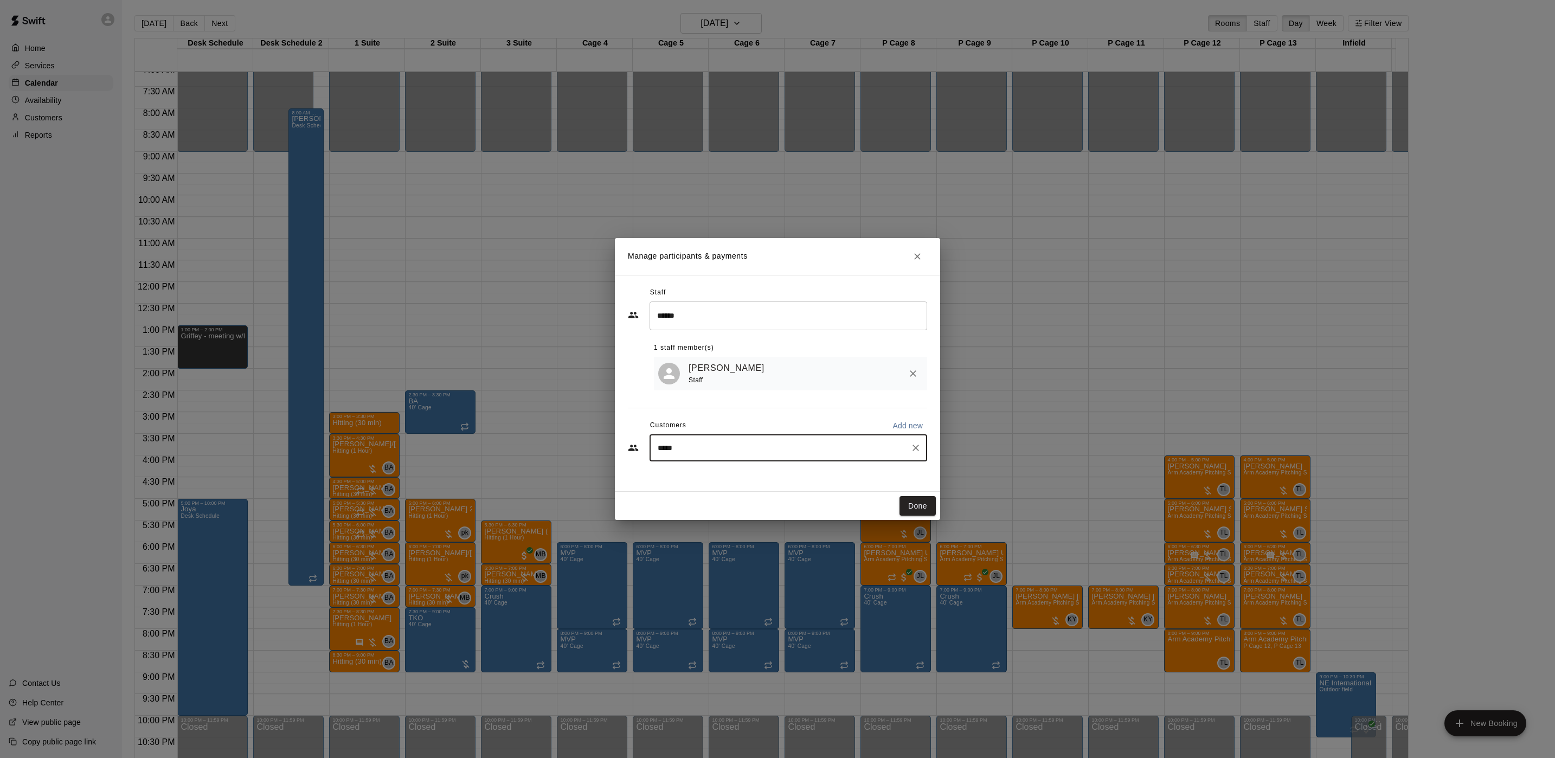
type input "******"
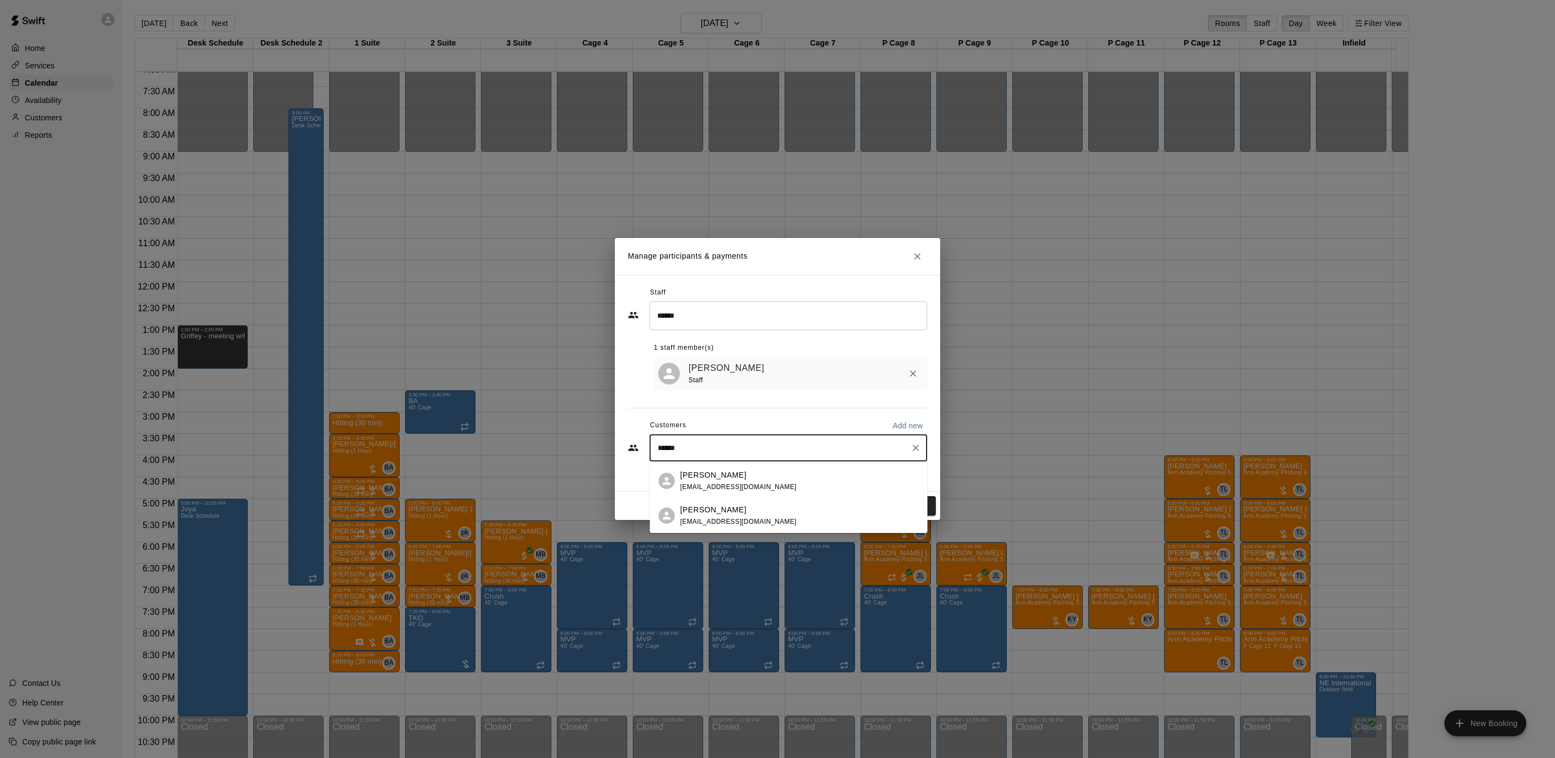
click at [724, 511] on p "[PERSON_NAME]" at bounding box center [713, 509] width 66 height 11
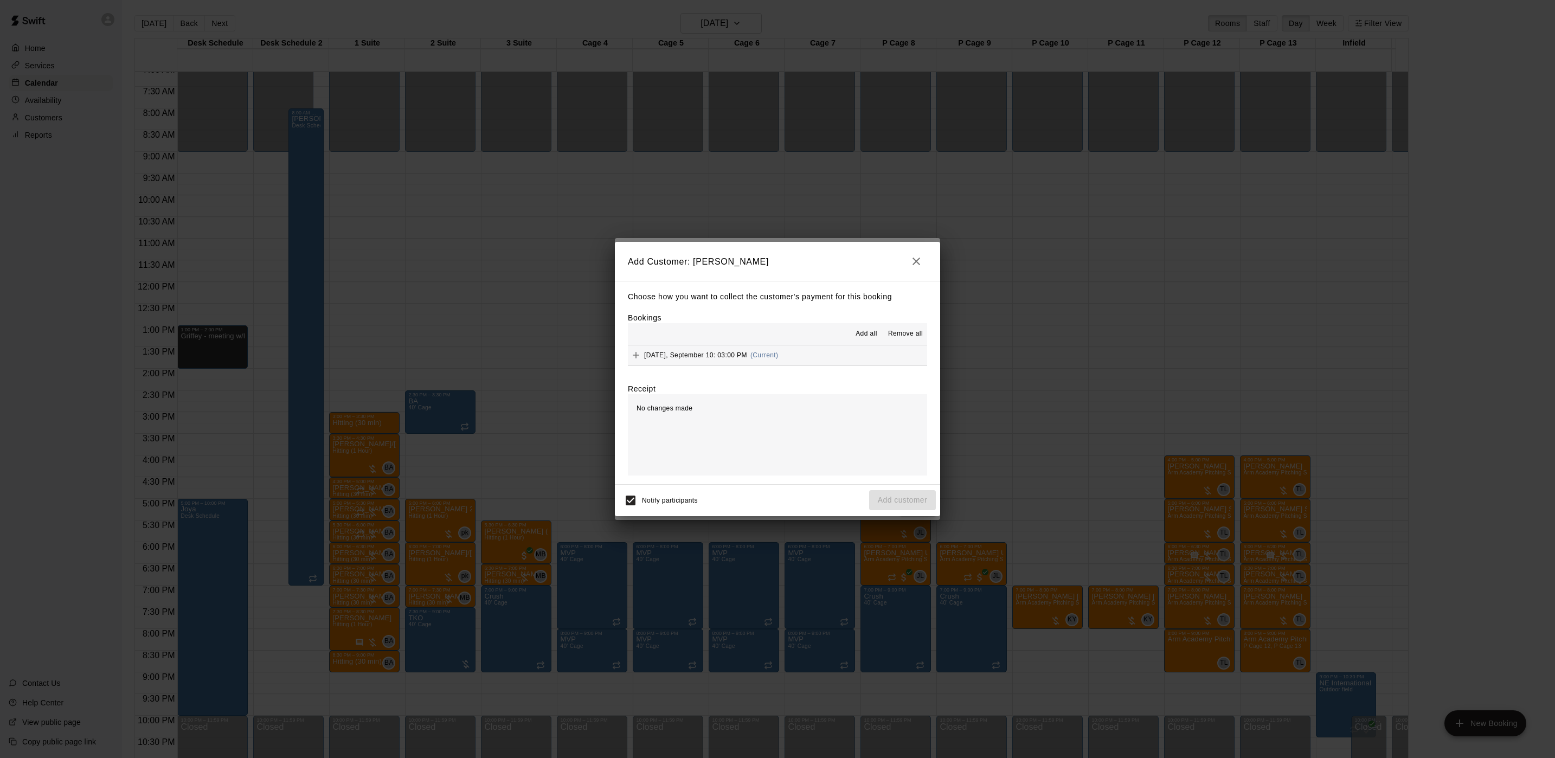
click at [724, 358] on span "[DATE], September 10: 03:00 PM" at bounding box center [695, 355] width 103 height 8
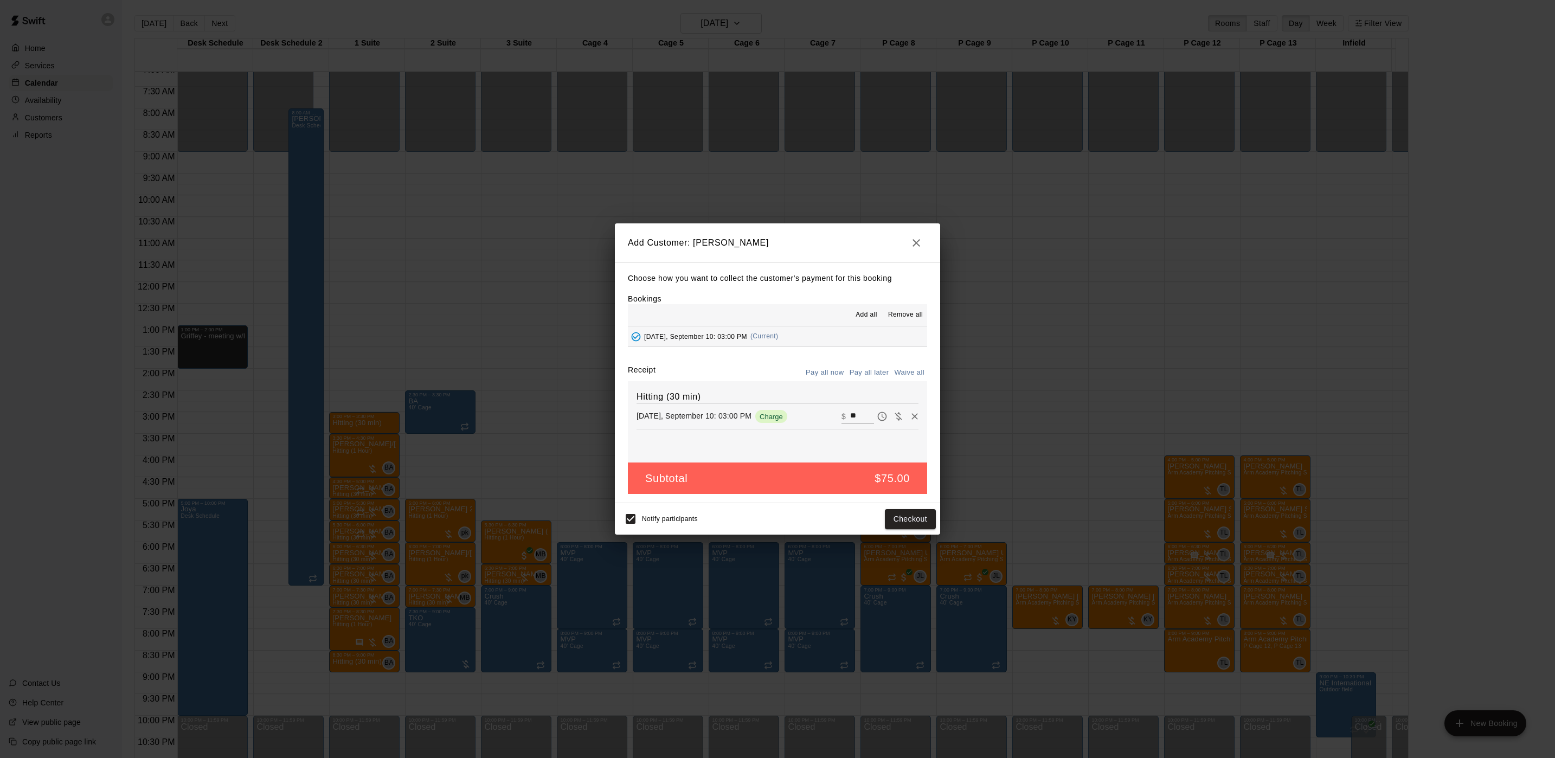
click at [880, 374] on button "Pay all later" at bounding box center [869, 372] width 45 height 17
click at [898, 530] on div "Notify participants Add customer" at bounding box center [777, 518] width 317 height 23
click at [890, 522] on button "Add customer" at bounding box center [902, 519] width 67 height 20
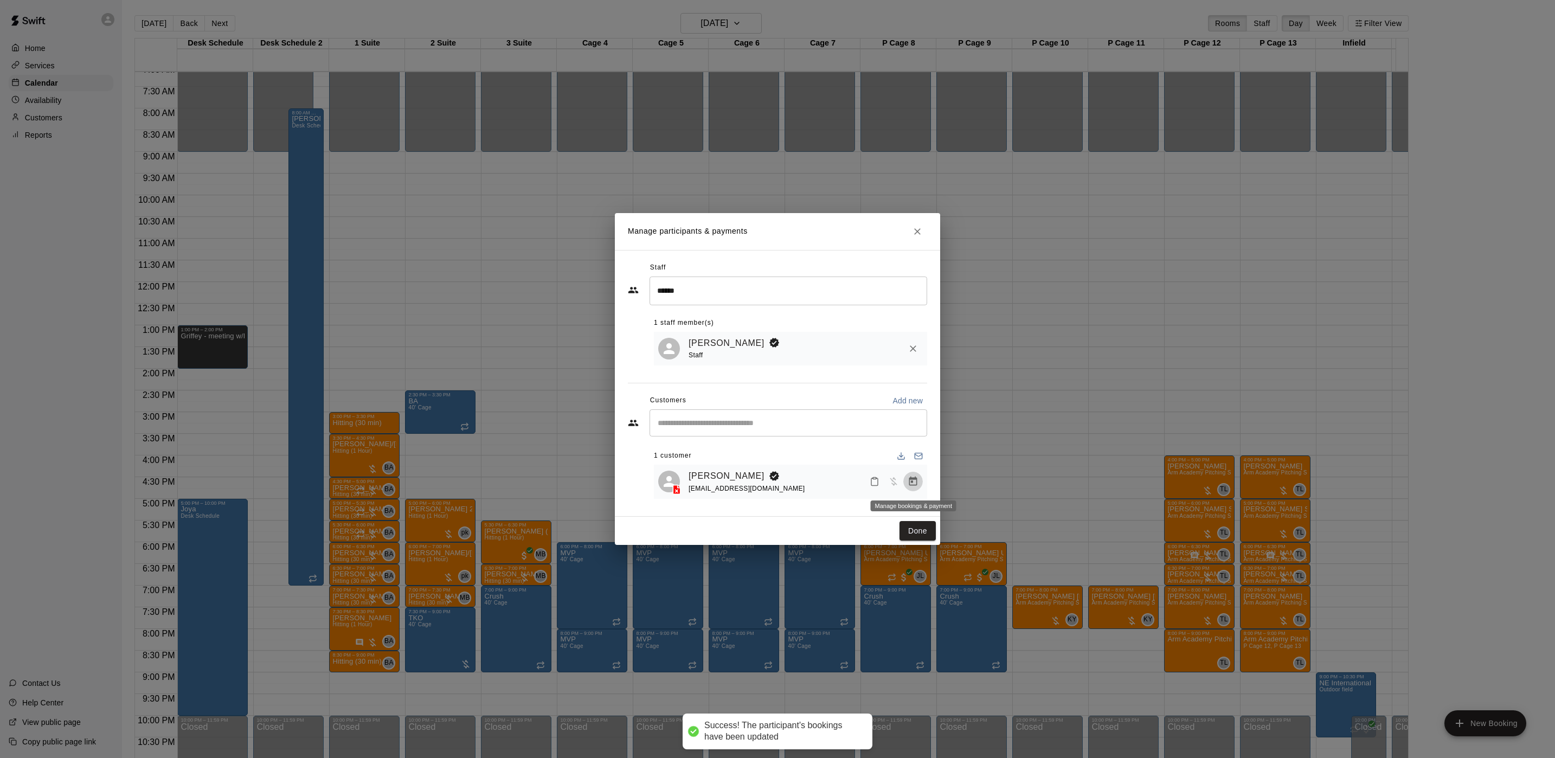
click at [909, 475] on button "Manage bookings & payment" at bounding box center [913, 482] width 20 height 20
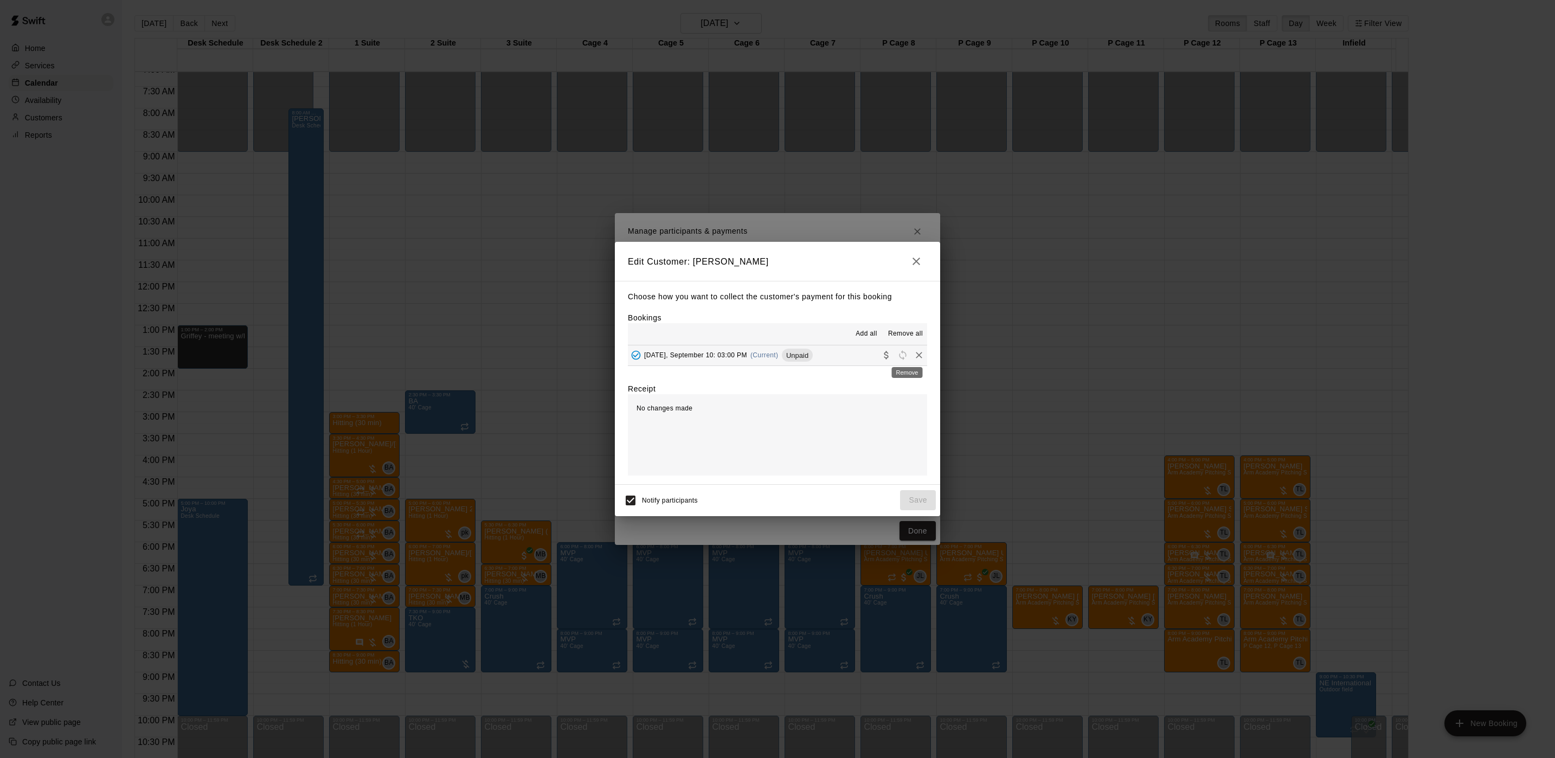
click at [916, 357] on icon "Remove" at bounding box center [919, 355] width 7 height 7
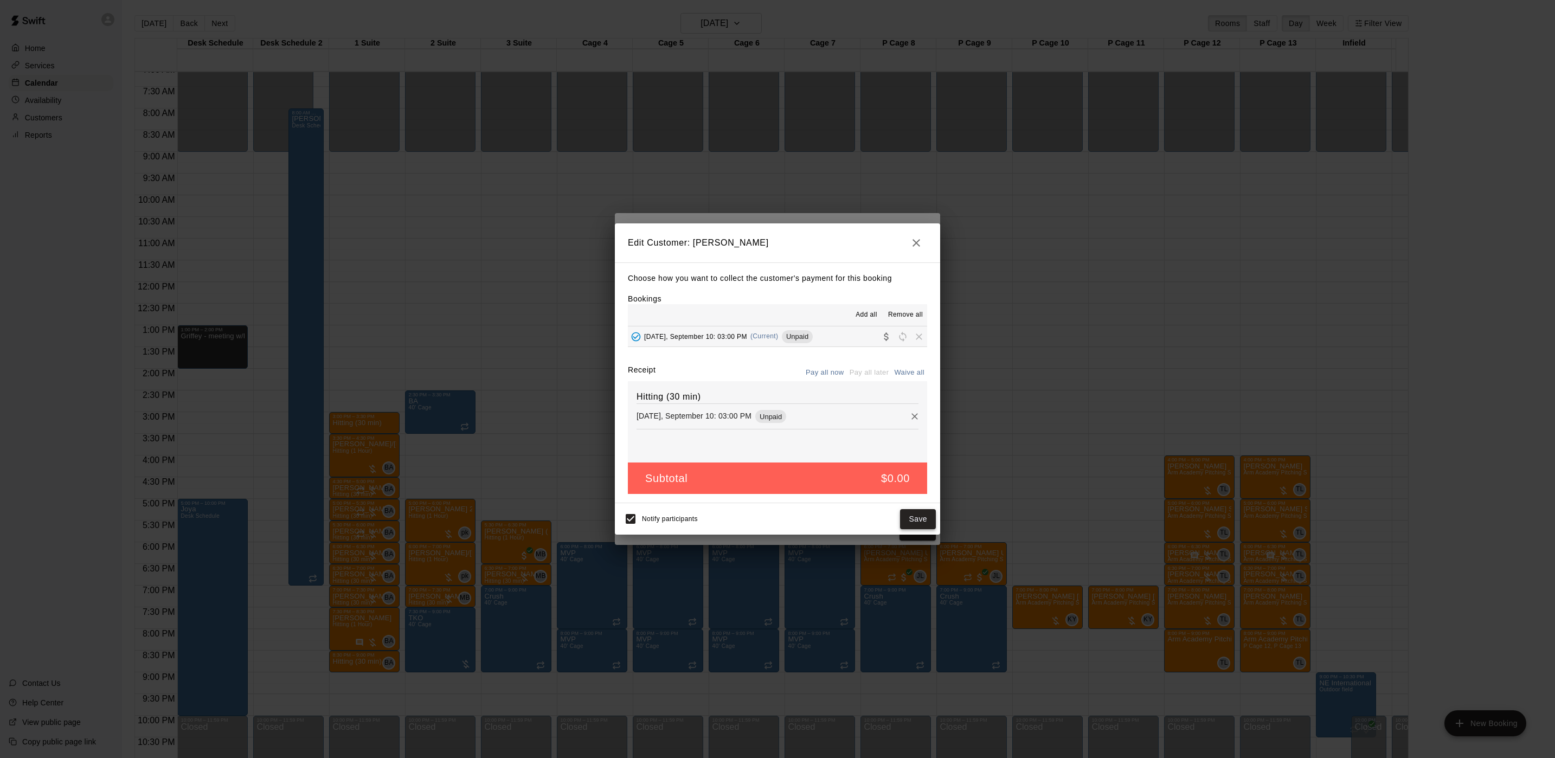
click at [929, 519] on button "Save" at bounding box center [918, 519] width 36 height 20
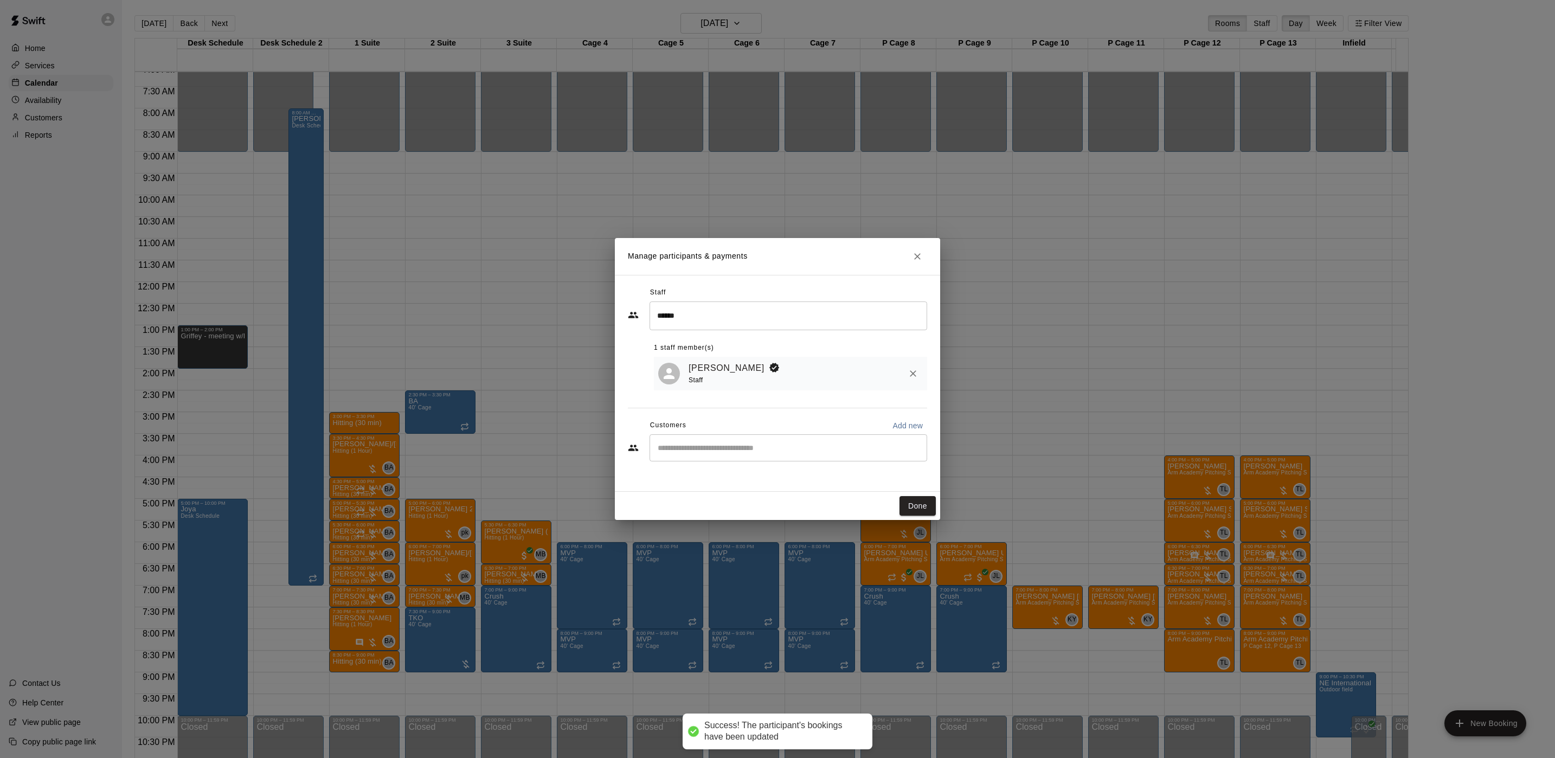
click at [711, 451] on input "Start typing to search customers..." at bounding box center [788, 447] width 268 height 11
type input "******"
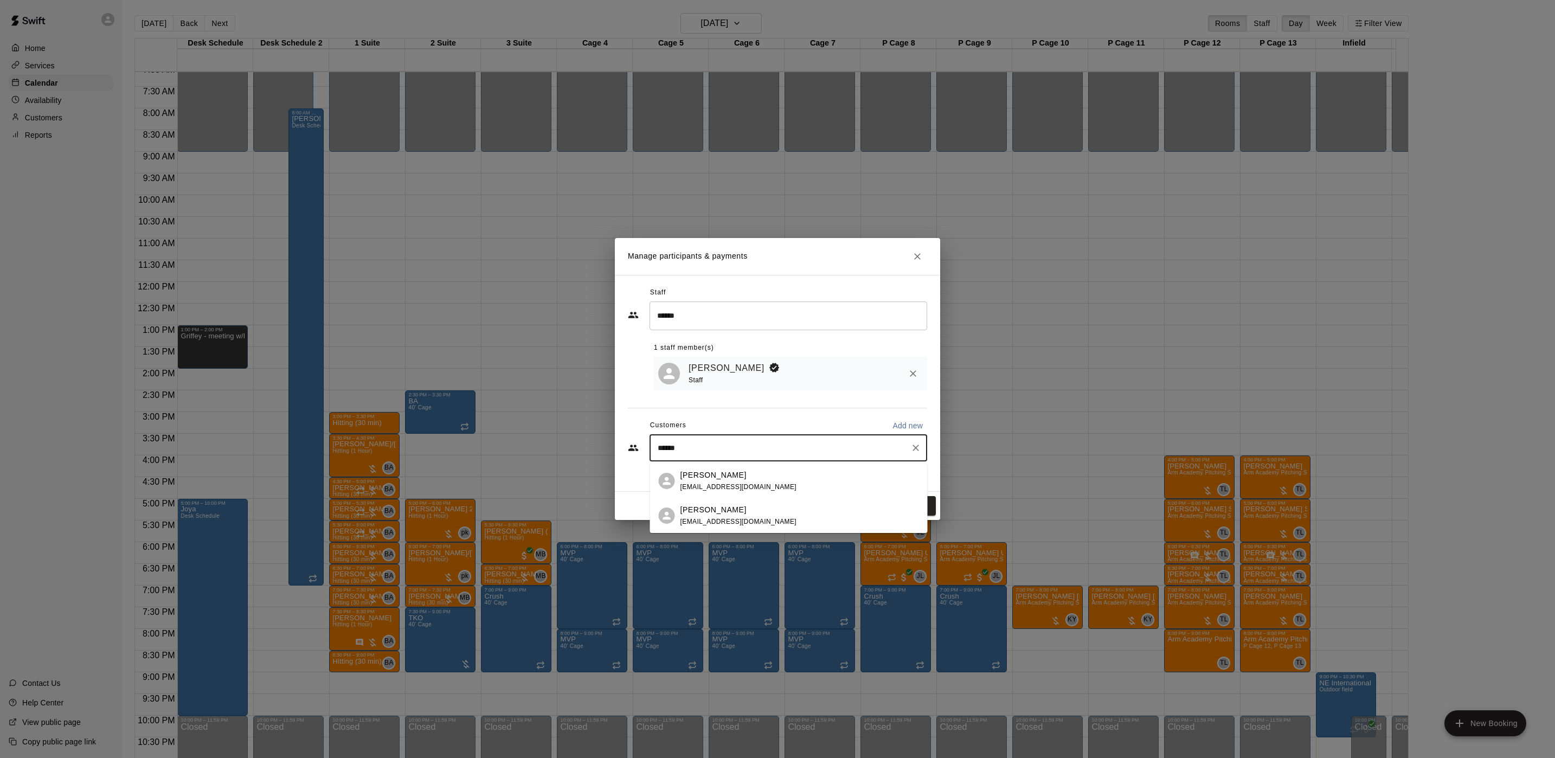
click at [687, 491] on div "[PERSON_NAME] [PERSON_NAME][EMAIL_ADDRESS][DOMAIN_NAME]" at bounding box center [738, 481] width 117 height 23
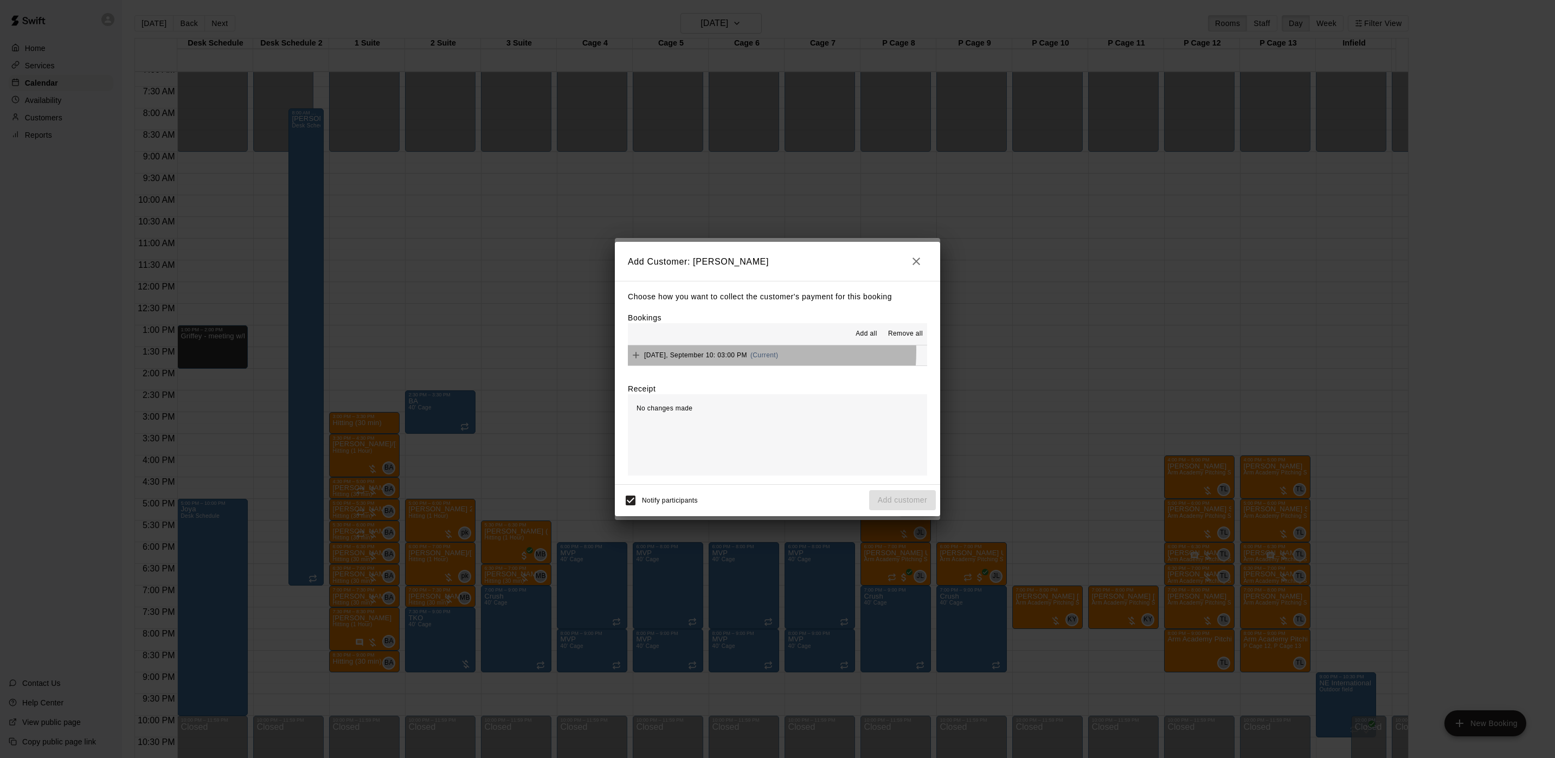
click at [714, 351] on span "[DATE], September 10: 03:00 PM" at bounding box center [695, 355] width 103 height 8
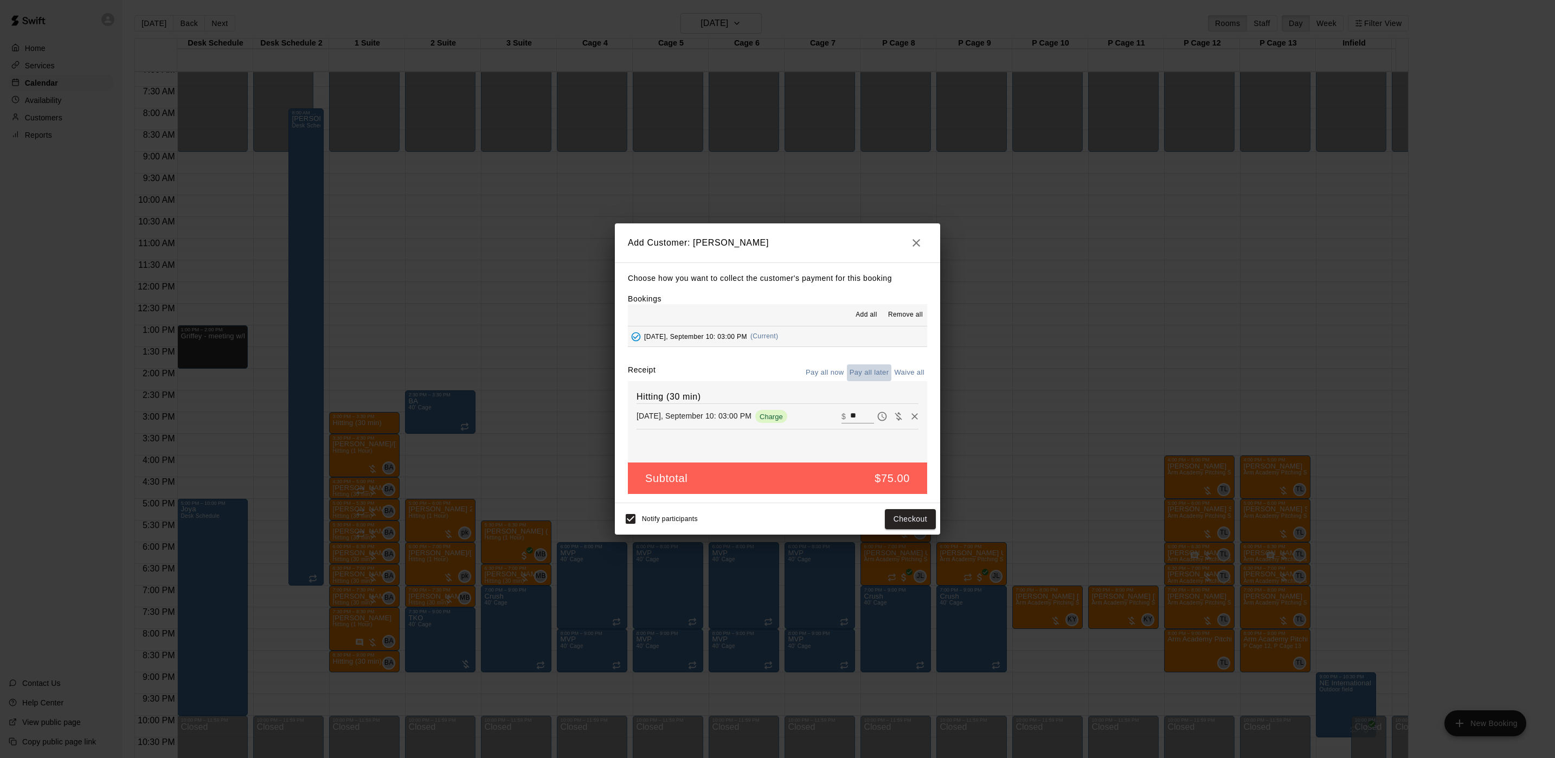
click at [880, 376] on button "Pay all later" at bounding box center [869, 372] width 45 height 17
click at [903, 514] on button "Add customer" at bounding box center [902, 519] width 67 height 20
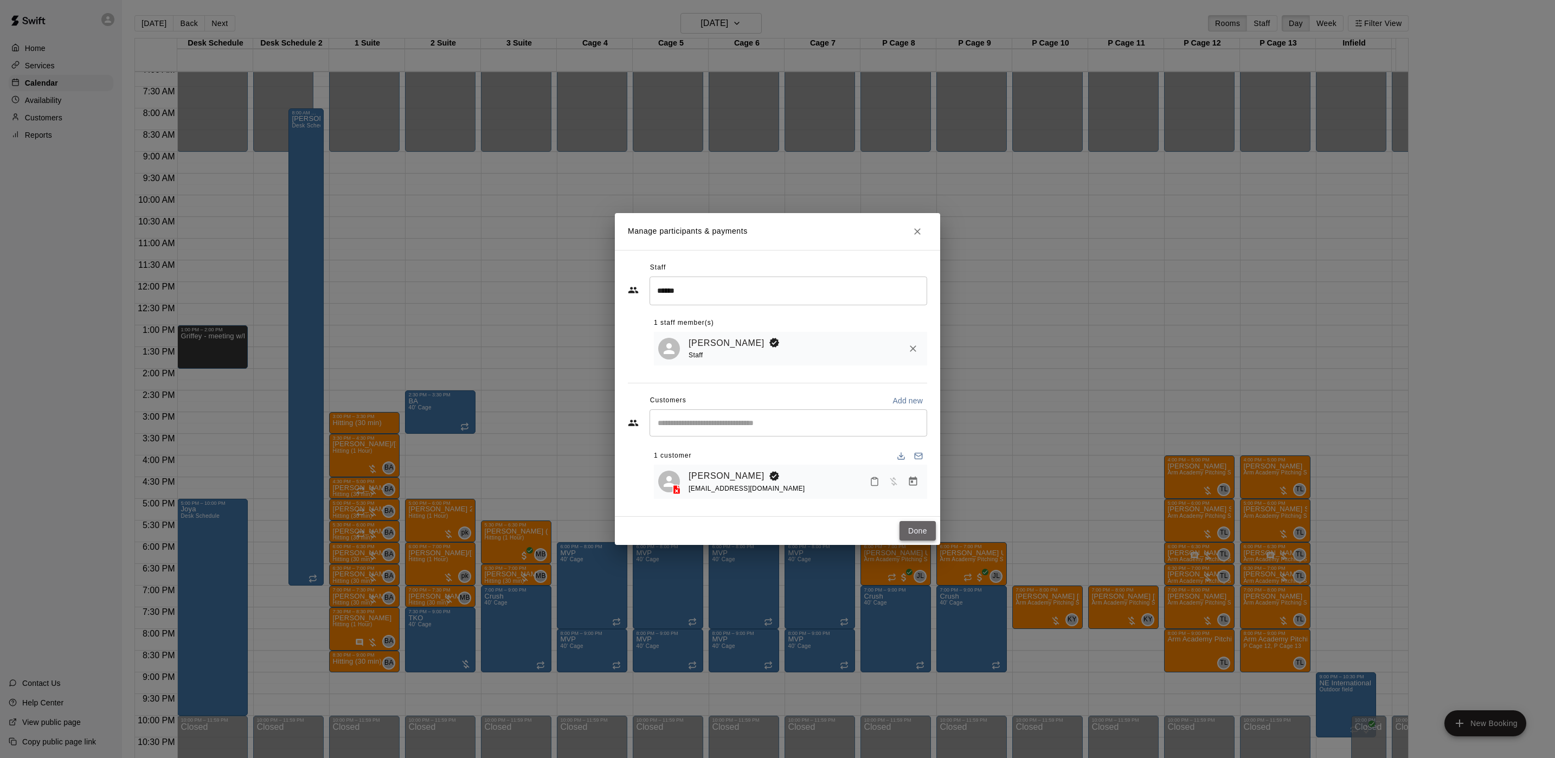
click at [903, 534] on button "Done" at bounding box center [917, 531] width 36 height 20
